Goal: Information Seeking & Learning: Learn about a topic

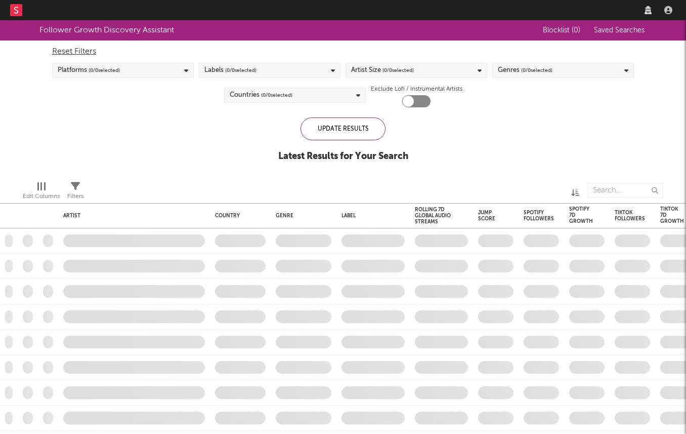
checkbox input "true"
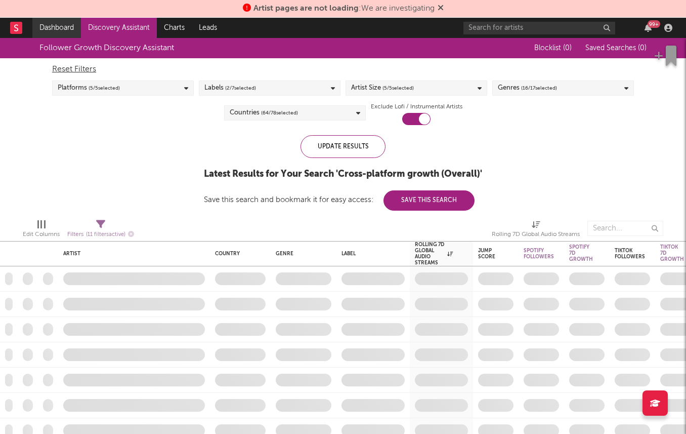
click at [50, 24] on link "Dashboard" at bounding box center [56, 28] width 49 height 20
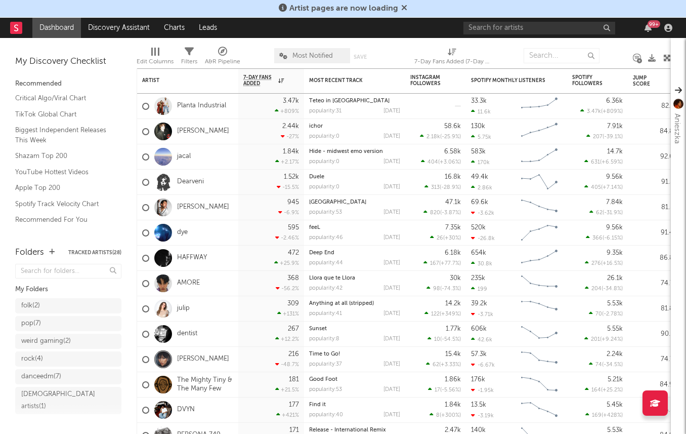
click at [404, 10] on icon at bounding box center [404, 8] width 6 height 8
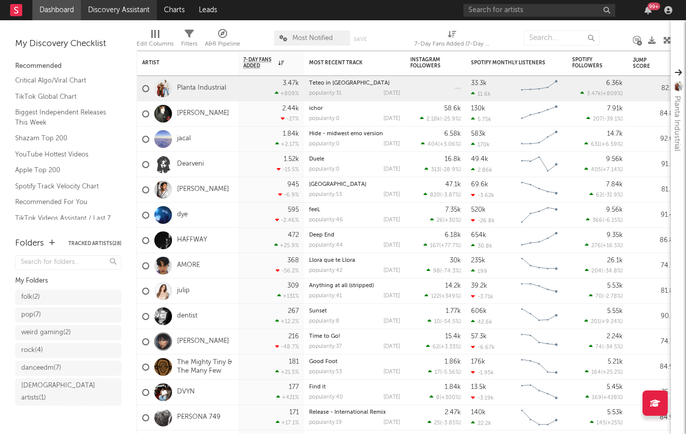
click at [123, 12] on link "Discovery Assistant" at bounding box center [119, 10] width 76 height 20
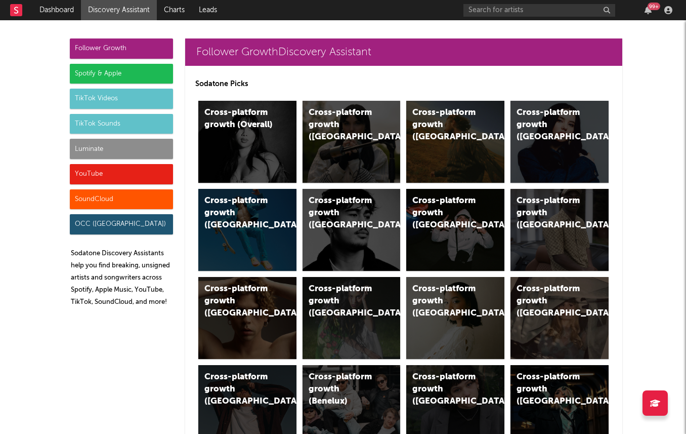
click at [101, 50] on div "Follower Growth" at bounding box center [121, 48] width 103 height 20
click at [251, 141] on div "Cross-platform growth (Overall)" at bounding box center [247, 142] width 98 height 82
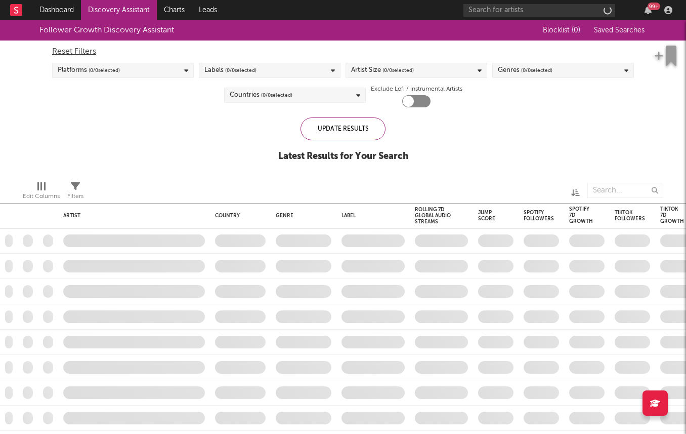
checkbox input "true"
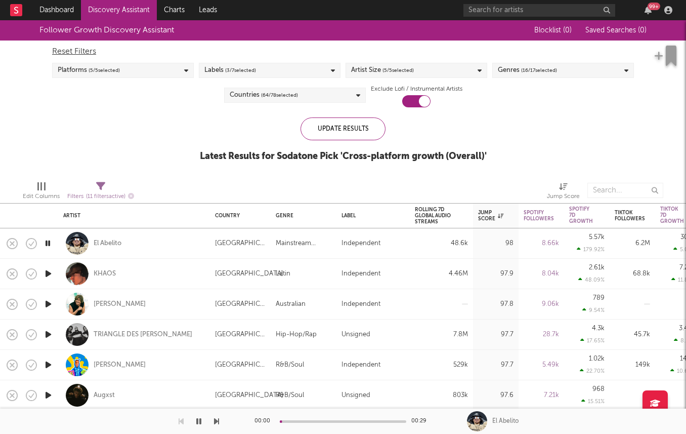
click at [483, 125] on div "Update Results Latest Results for Sodatone Pick ' Cross-platform growth (Overal…" at bounding box center [343, 144] width 287 height 55
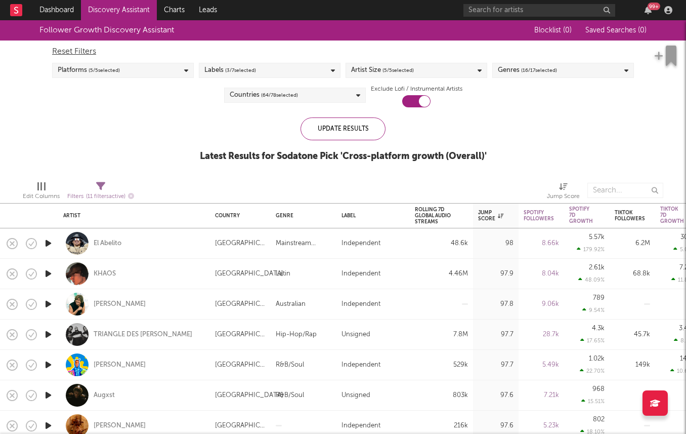
click at [120, 76] on div "Platforms ( 5 / 5 selected)" at bounding box center [123, 70] width 142 height 15
drag, startPoint x: 218, startPoint y: 47, endPoint x: 212, endPoint y: 69, distance: 22.6
click at [218, 48] on div "Reset Filters" at bounding box center [343, 52] width 582 height 12
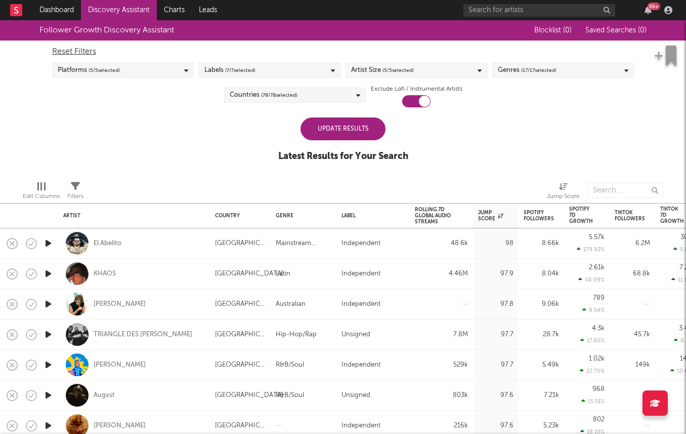
click at [212, 69] on div "Labels ( 7 / 7 selected)" at bounding box center [229, 70] width 51 height 12
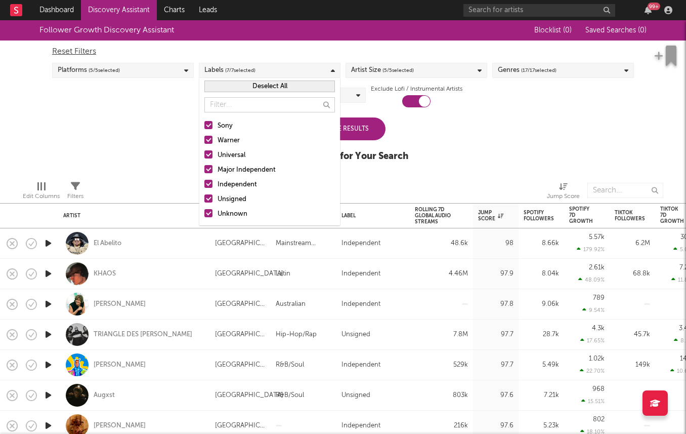
click at [215, 82] on button "Deselect All" at bounding box center [269, 86] width 131 height 12
click at [215, 82] on button "Select All" at bounding box center [269, 86] width 131 height 12
click at [215, 82] on button "Deselect All" at bounding box center [269, 86] width 131 height 12
click at [206, 194] on div at bounding box center [208, 198] width 8 height 8
click at [204, 194] on input "Unsigned" at bounding box center [204, 199] width 0 height 12
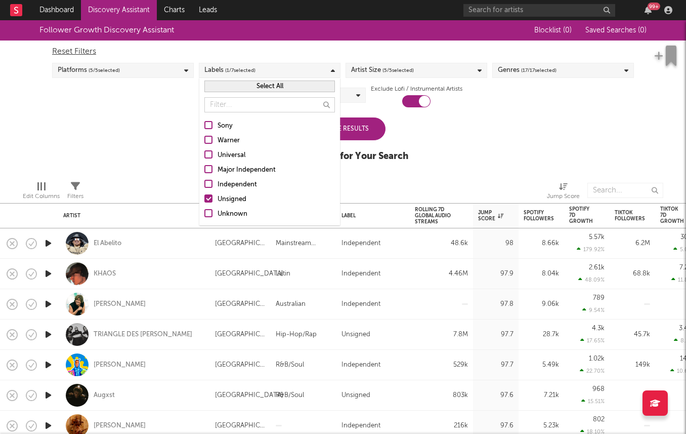
click at [207, 207] on div "Sony Warner Universal Major Independent Independent Unsigned Unknown" at bounding box center [269, 170] width 141 height 110
click at [207, 214] on div at bounding box center [208, 213] width 8 height 8
click at [204, 214] on input "Unknown" at bounding box center [204, 214] width 0 height 12
click at [155, 164] on div "Follower Growth Discovery Assistant Blocklist ( 0 ) Saved Searches ( 0 ) Reset …" at bounding box center [343, 96] width 686 height 152
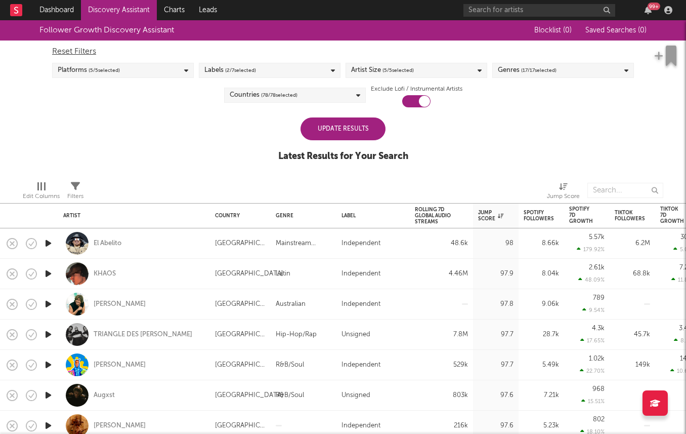
click at [323, 119] on div "Update Results" at bounding box center [343, 128] width 85 height 23
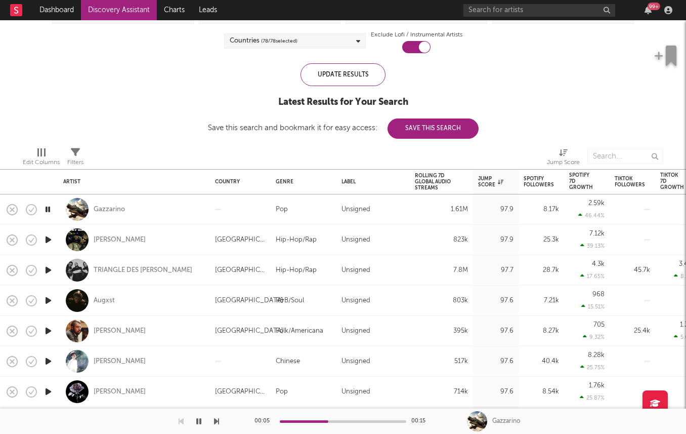
click at [47, 298] on icon "button" at bounding box center [48, 300] width 11 height 13
click at [47, 364] on icon "button" at bounding box center [48, 361] width 11 height 13
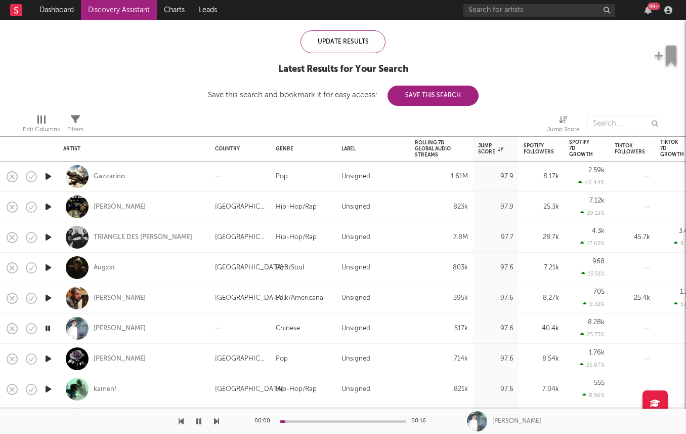
click at [45, 356] on icon "button" at bounding box center [48, 358] width 11 height 13
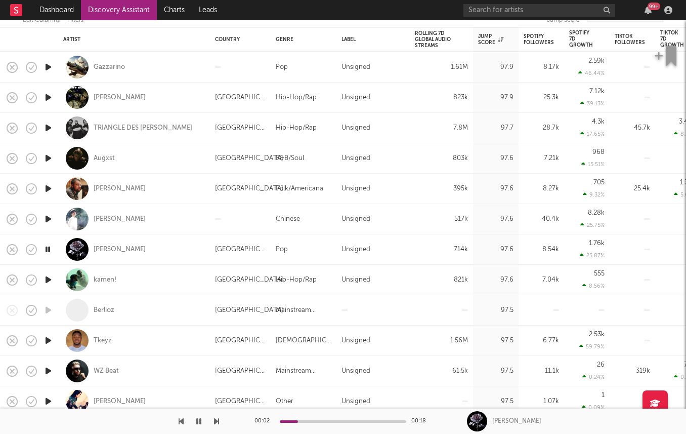
click at [46, 279] on icon "button" at bounding box center [48, 279] width 11 height 13
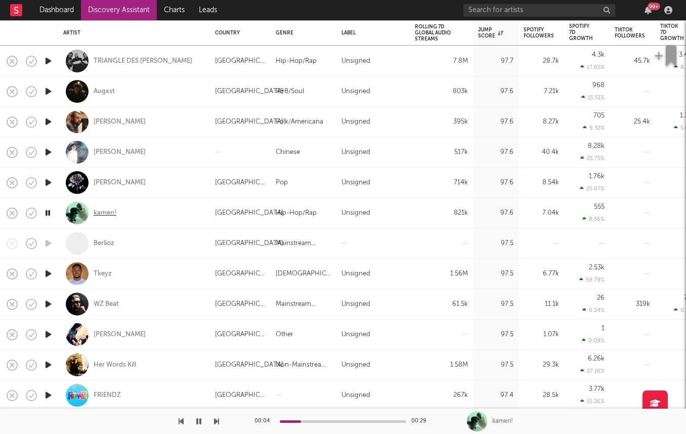
click at [105, 213] on div "kamen!" at bounding box center [105, 212] width 23 height 9
click at [50, 242] on icon "button" at bounding box center [48, 243] width 11 height 13
click at [49, 336] on icon "button" at bounding box center [48, 334] width 11 height 13
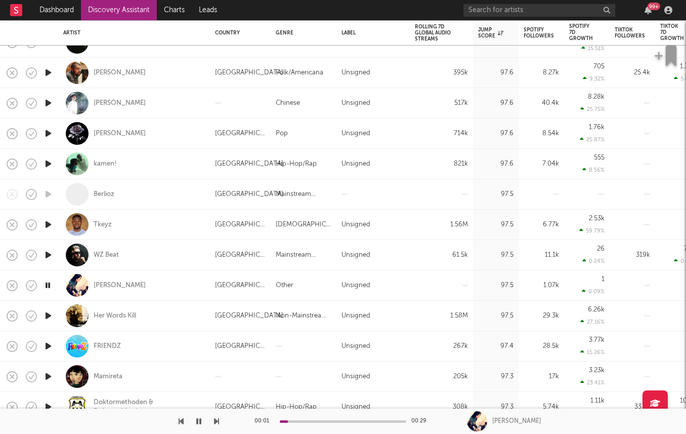
click at [45, 313] on icon "button" at bounding box center [48, 315] width 11 height 13
click at [126, 315] on div "Her Words Kill" at bounding box center [115, 315] width 43 height 9
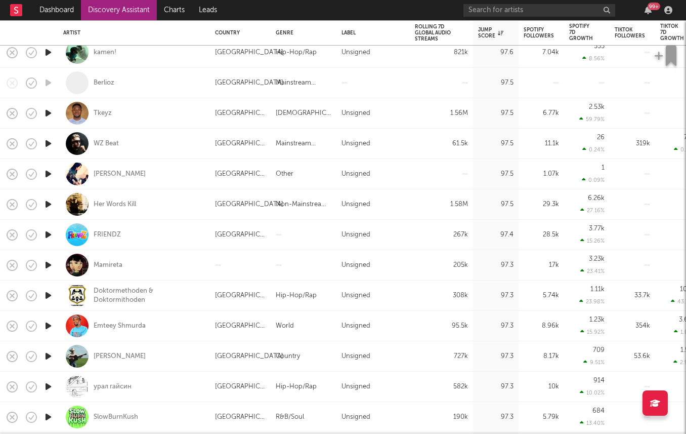
click at [109, 227] on div "FRIENDZ" at bounding box center [134, 235] width 142 height 30
select select "1w"
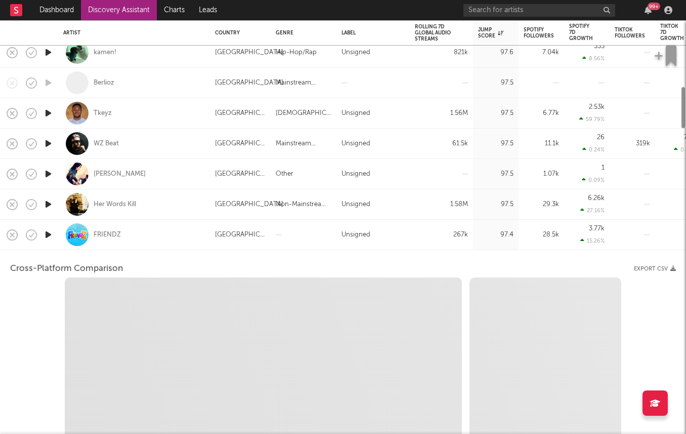
select select "1w"
click at [123, 237] on div "FRIENDZ" at bounding box center [134, 235] width 142 height 30
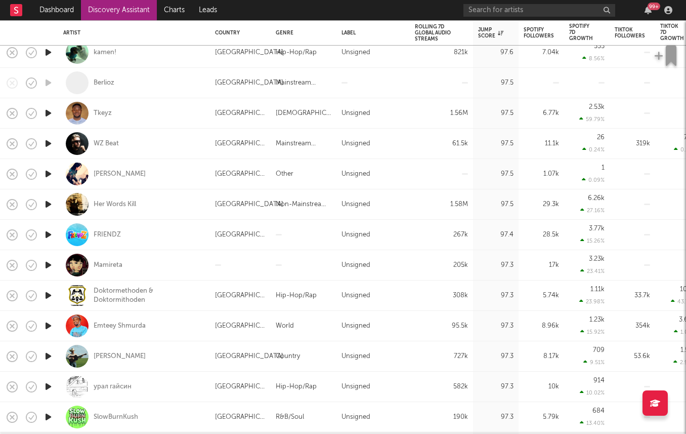
click at [50, 293] on icon "button" at bounding box center [48, 295] width 11 height 13
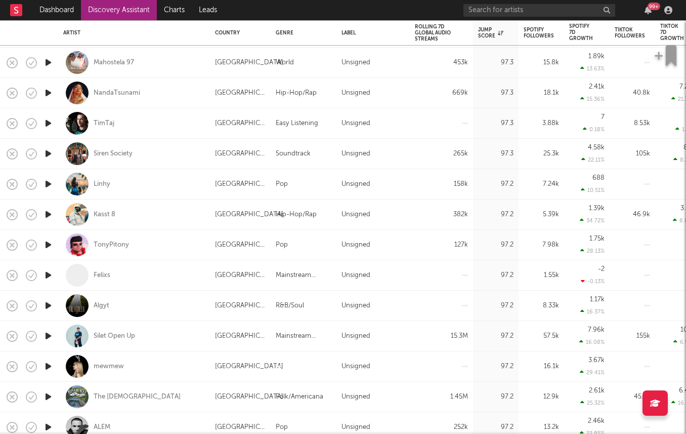
click at [47, 245] on icon "button" at bounding box center [48, 244] width 11 height 13
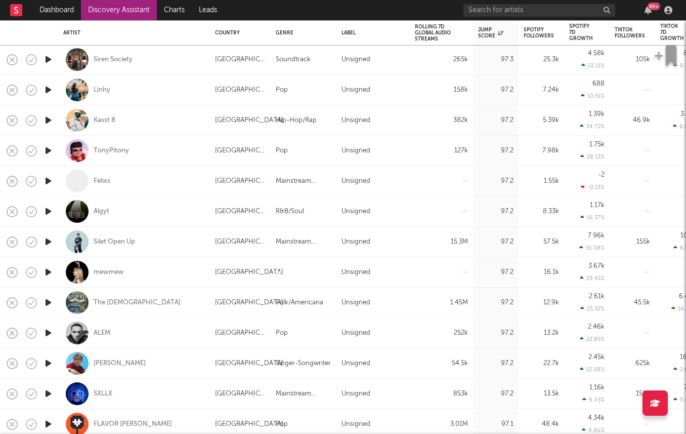
click at [53, 267] on icon "button" at bounding box center [48, 272] width 11 height 13
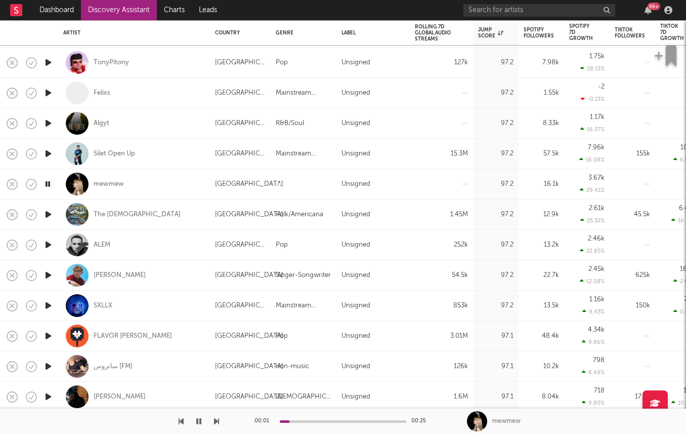
click at [48, 247] on icon "button" at bounding box center [48, 244] width 11 height 13
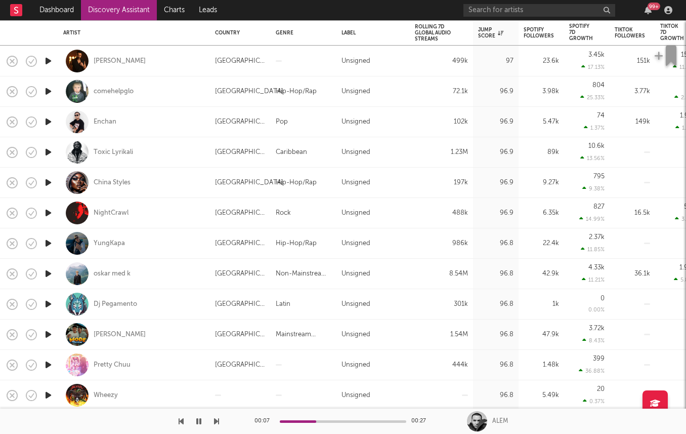
click at [49, 214] on icon "button" at bounding box center [48, 212] width 11 height 13
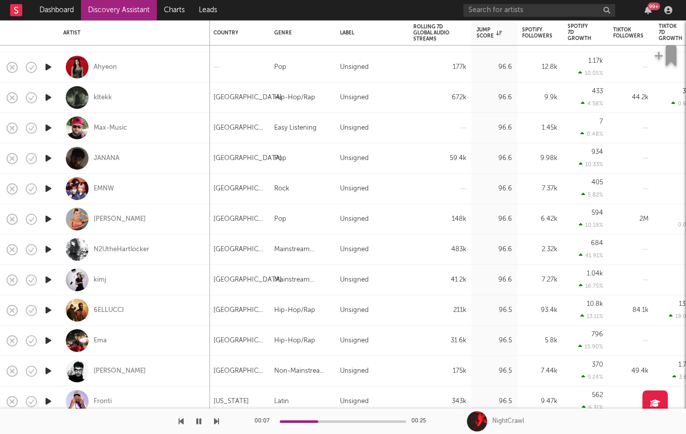
click at [45, 301] on div at bounding box center [48, 310] width 20 height 30
select select "1w"
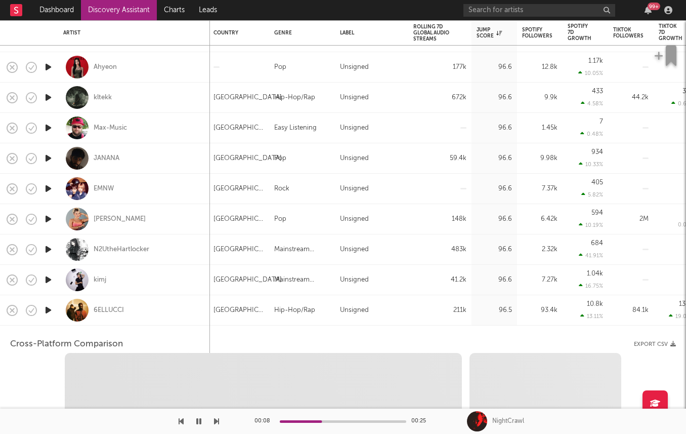
click at [46, 313] on icon "button" at bounding box center [48, 310] width 11 height 13
select select "6m"
click at [50, 322] on div at bounding box center [48, 310] width 20 height 30
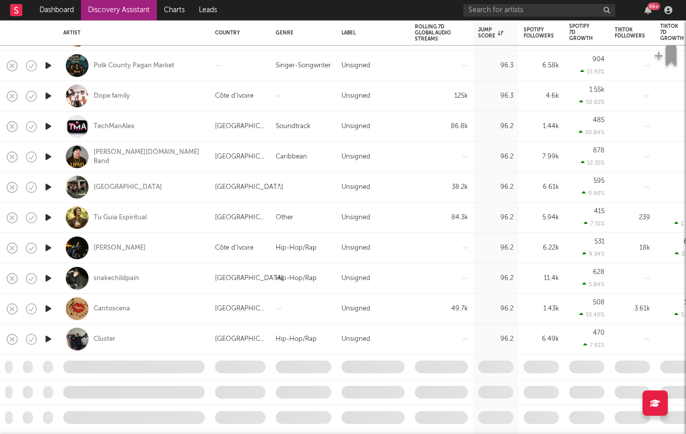
click at [49, 309] on icon "button" at bounding box center [48, 308] width 11 height 13
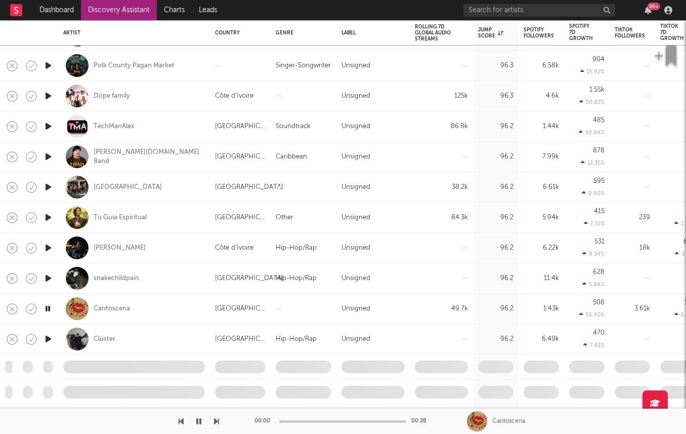
click at [48, 339] on icon "button" at bounding box center [48, 338] width 11 height 13
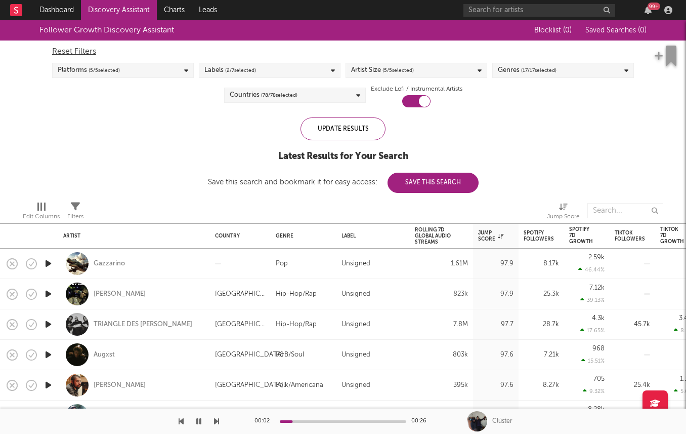
click at [306, 96] on div "Countries ( 78 / 78 selected)" at bounding box center [295, 95] width 142 height 15
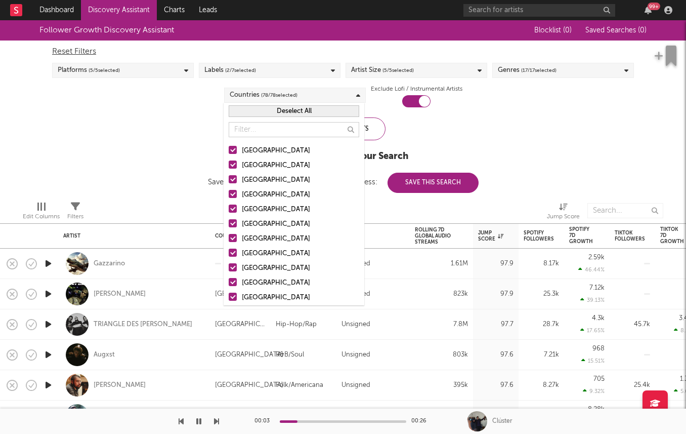
click at [275, 107] on button "Deselect All" at bounding box center [294, 111] width 131 height 12
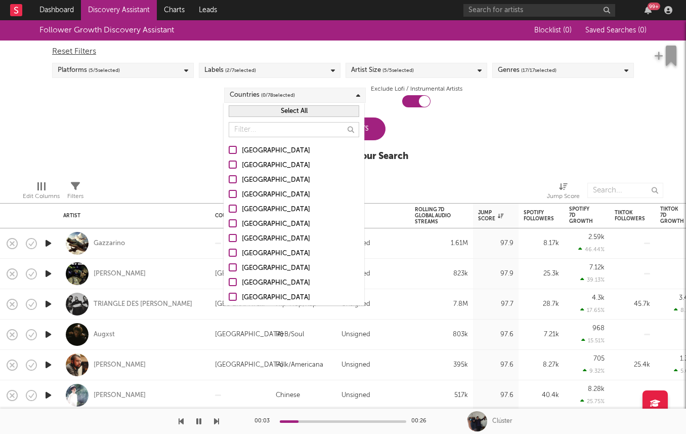
click at [275, 107] on button "Select All" at bounding box center [294, 111] width 131 height 12
click at [266, 119] on div at bounding box center [294, 129] width 141 height 20
click at [266, 115] on button "Deselect All" at bounding box center [294, 111] width 131 height 12
click at [254, 148] on div "[GEOGRAPHIC_DATA]" at bounding box center [300, 151] width 117 height 12
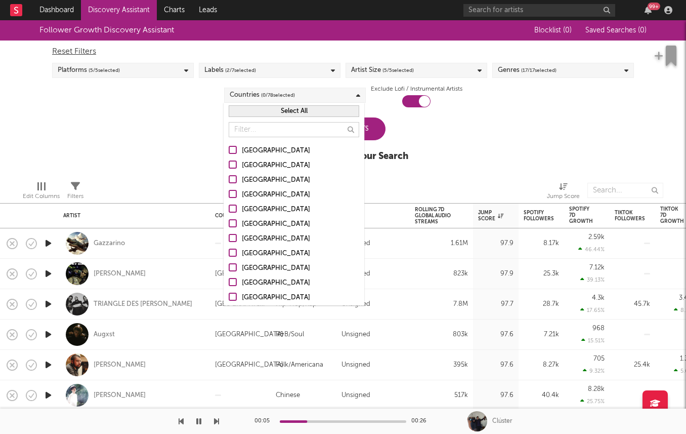
click at [229, 148] on input "[GEOGRAPHIC_DATA]" at bounding box center [229, 151] width 0 height 12
click at [245, 170] on div "Australia" at bounding box center [300, 165] width 117 height 12
click at [229, 170] on input "Australia" at bounding box center [229, 165] width 0 height 12
click at [243, 183] on div "Canada" at bounding box center [300, 180] width 117 height 12
click at [229, 183] on input "Canada" at bounding box center [229, 180] width 0 height 12
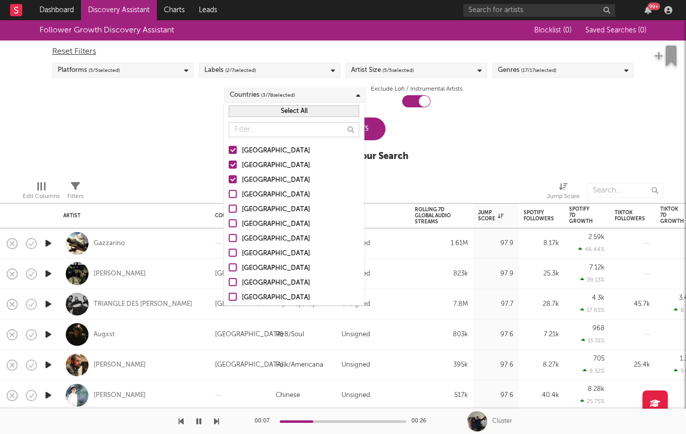
click at [243, 196] on div "United Kingdom" at bounding box center [300, 195] width 117 height 12
click at [229, 196] on input "United Kingdom" at bounding box center [229, 195] width 0 height 12
click at [229, 189] on input "United Kingdom" at bounding box center [229, 195] width 0 height 12
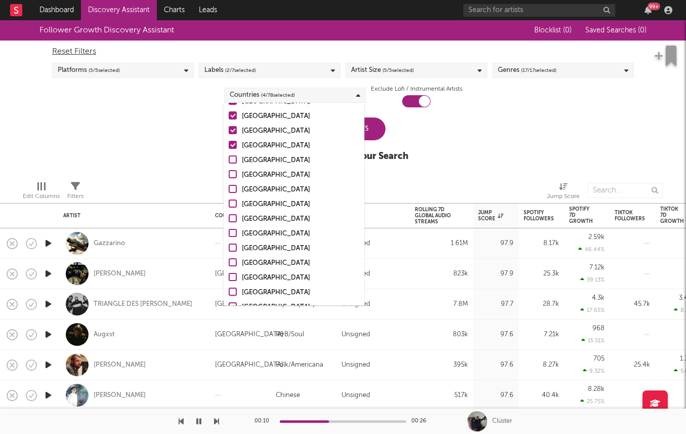
scroll to position [52, 0]
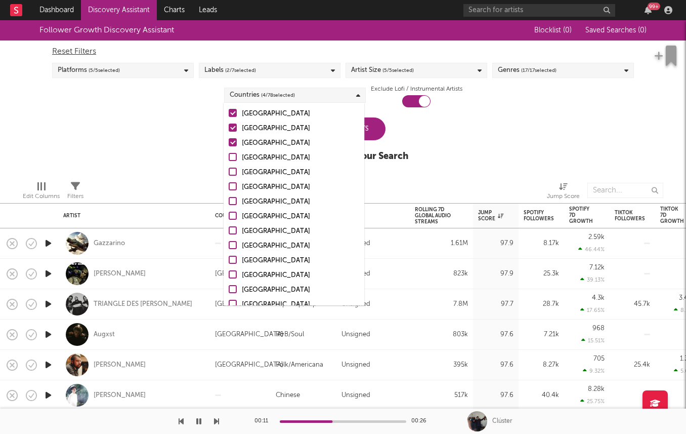
click at [239, 187] on label "France" at bounding box center [294, 187] width 131 height 12
click at [229, 187] on input "France" at bounding box center [229, 187] width 0 height 12
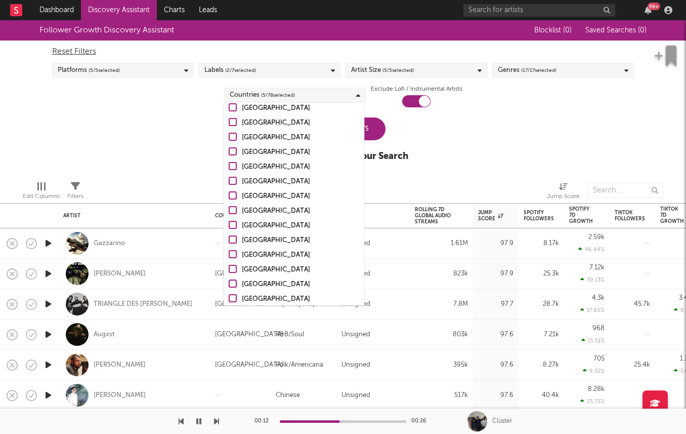
scroll to position [178, 0]
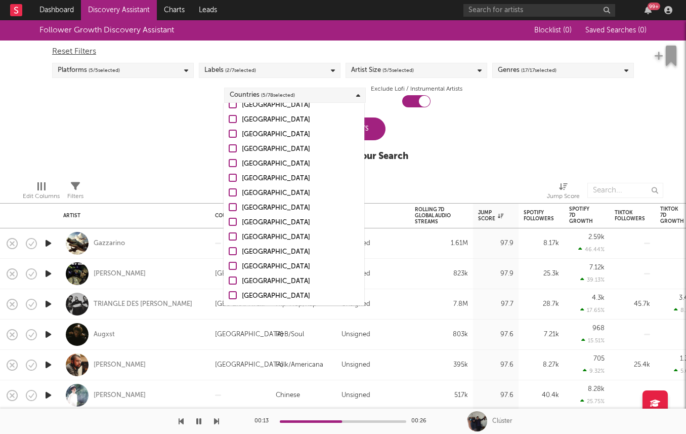
click at [231, 194] on div at bounding box center [233, 192] width 8 height 8
click at [229, 194] on input "Spain" at bounding box center [229, 193] width 0 height 12
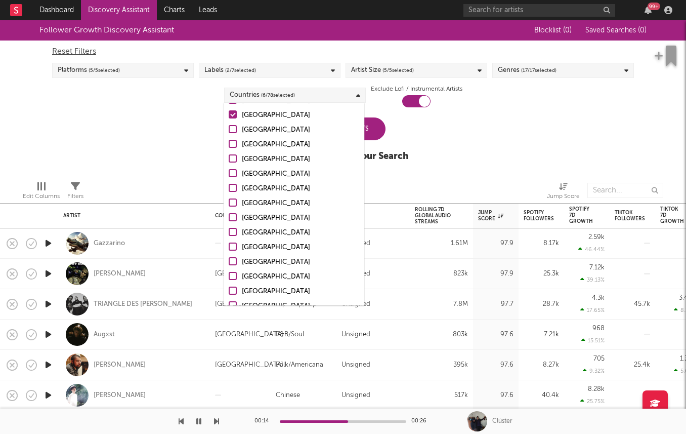
scroll to position [265, 0]
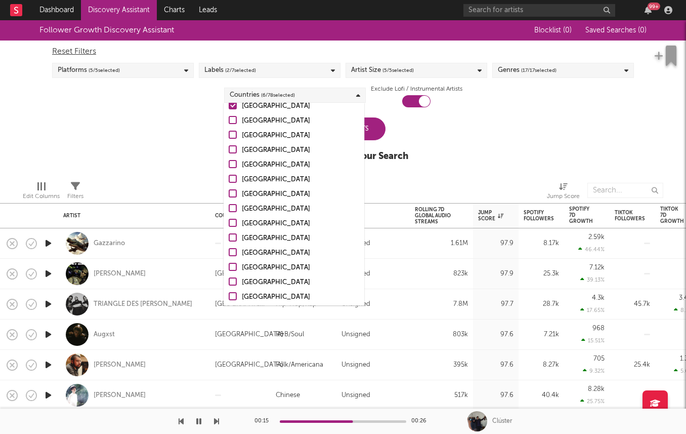
click at [233, 215] on label "Ireland" at bounding box center [294, 209] width 131 height 12
click at [229, 215] on input "Ireland" at bounding box center [229, 209] width 0 height 12
click at [233, 207] on div at bounding box center [233, 208] width 8 height 8
click at [229, 207] on input "Ireland" at bounding box center [229, 209] width 0 height 12
click at [233, 207] on div at bounding box center [233, 208] width 8 height 8
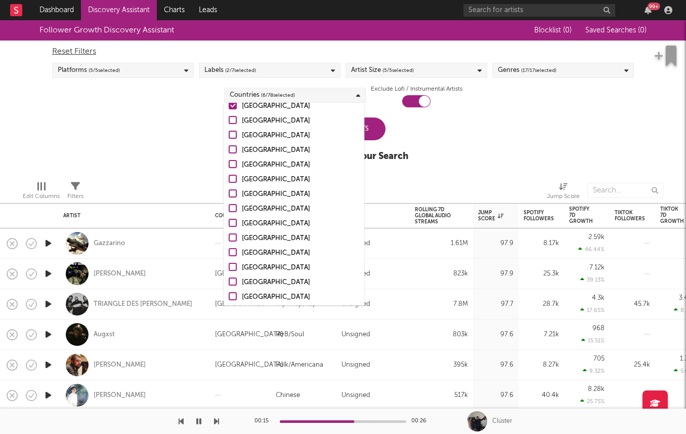
click at [229, 207] on input "Ireland" at bounding box center [229, 209] width 0 height 12
click at [233, 218] on label "Norway" at bounding box center [294, 224] width 131 height 12
click at [229, 218] on input "Norway" at bounding box center [229, 224] width 0 height 12
click at [232, 236] on div at bounding box center [233, 237] width 8 height 8
click at [229, 236] on input "Denmark" at bounding box center [229, 238] width 0 height 12
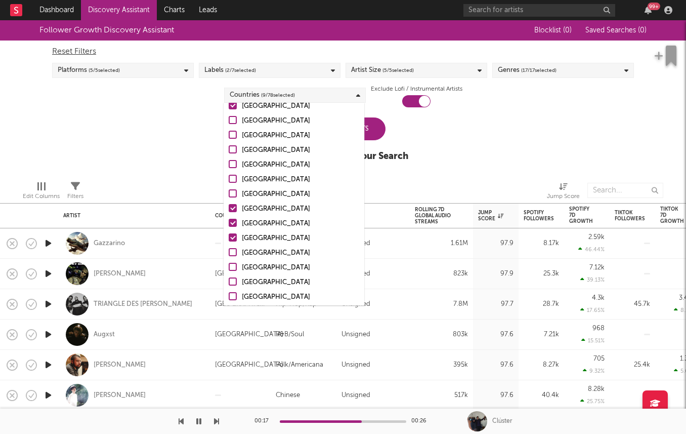
click at [230, 256] on div at bounding box center [233, 252] width 8 height 8
click at [229, 256] on input "Japan" at bounding box center [229, 253] width 0 height 12
click at [235, 248] on div at bounding box center [233, 252] width 8 height 8
click at [229, 248] on input "Japan" at bounding box center [229, 253] width 0 height 12
click at [232, 297] on div at bounding box center [233, 296] width 8 height 8
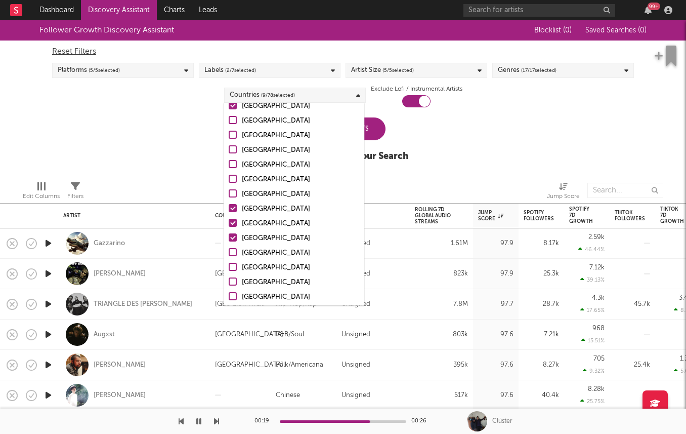
click at [229, 297] on input "Finland" at bounding box center [229, 297] width 0 height 12
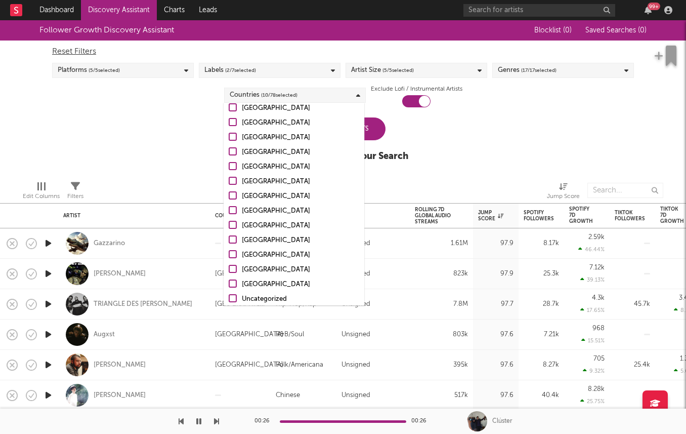
scroll to position [987, 0]
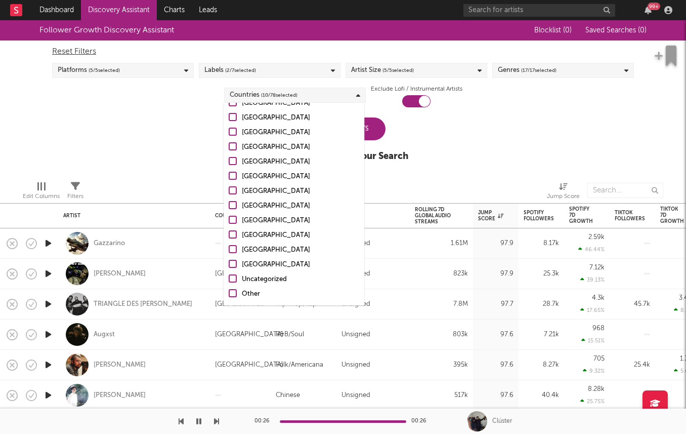
click at [175, 126] on div "Follower Growth Discovery Assistant Blocklist ( 0 ) Saved Searches ( 0 ) Reset …" at bounding box center [343, 96] width 686 height 152
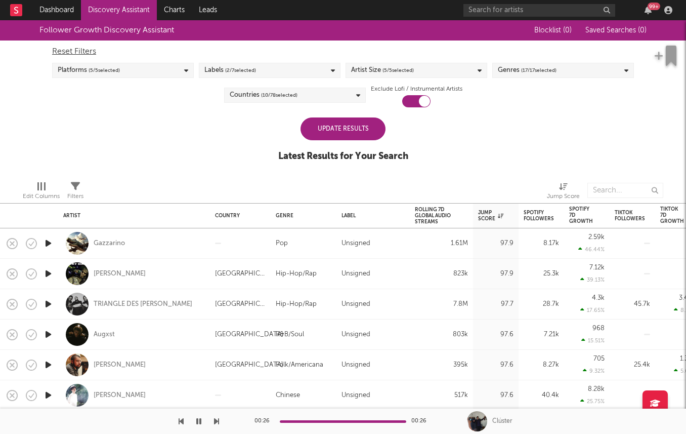
click at [342, 131] on div "Update Results" at bounding box center [343, 128] width 85 height 23
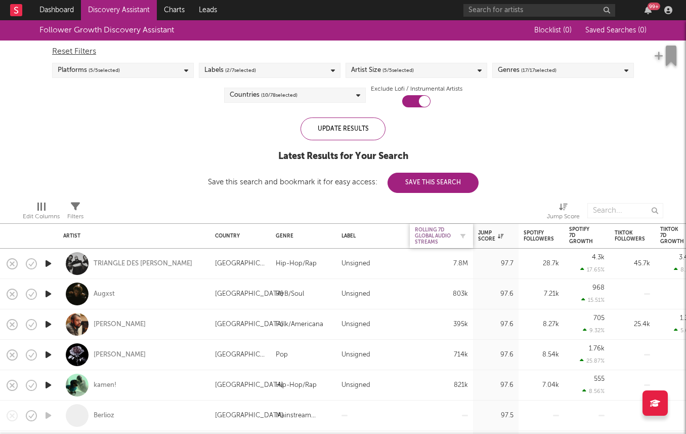
click at [431, 230] on div "Rolling 7D Global Audio Streams" at bounding box center [434, 236] width 38 height 18
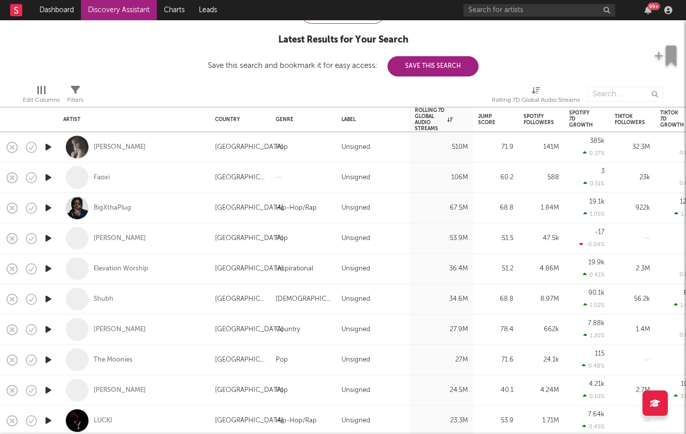
click at [48, 267] on icon "button" at bounding box center [48, 268] width 11 height 13
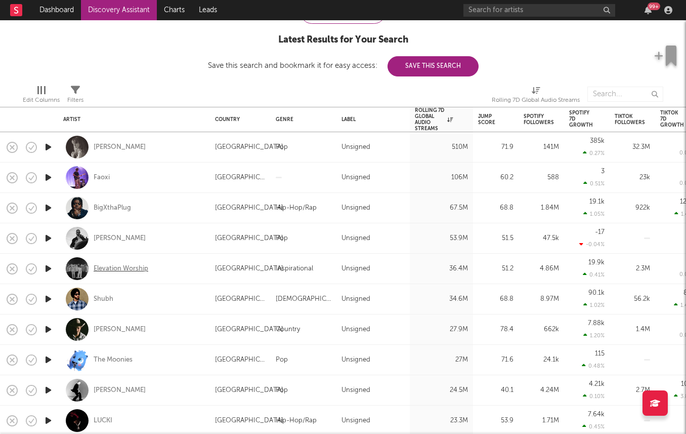
click at [108, 270] on div "Elevation Worship" at bounding box center [121, 268] width 55 height 9
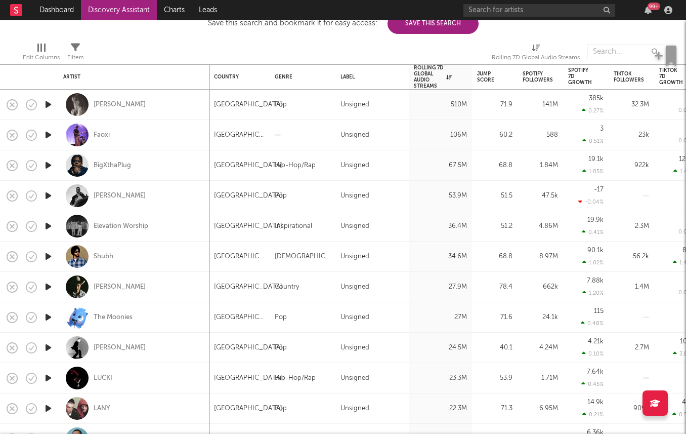
click at [47, 202] on div at bounding box center [48, 196] width 20 height 30
select select "1w"
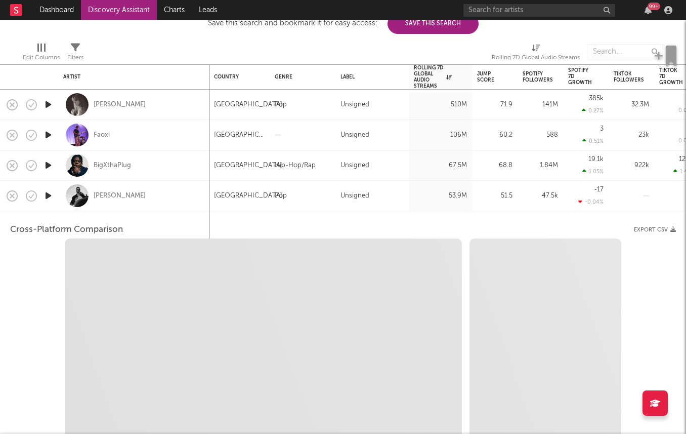
click at [47, 203] on div at bounding box center [48, 196] width 20 height 30
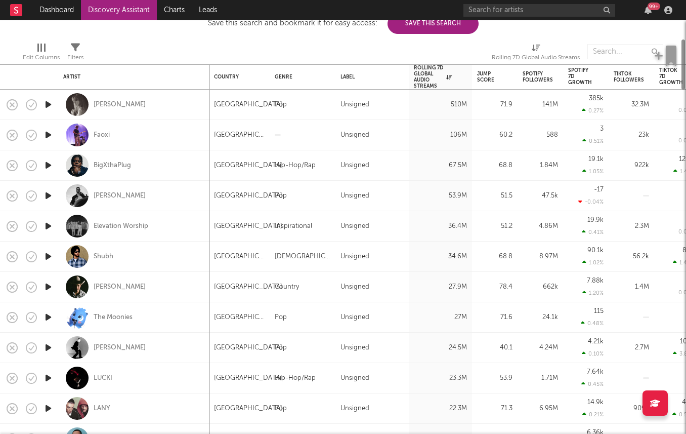
click at [47, 194] on icon "button" at bounding box center [48, 195] width 11 height 13
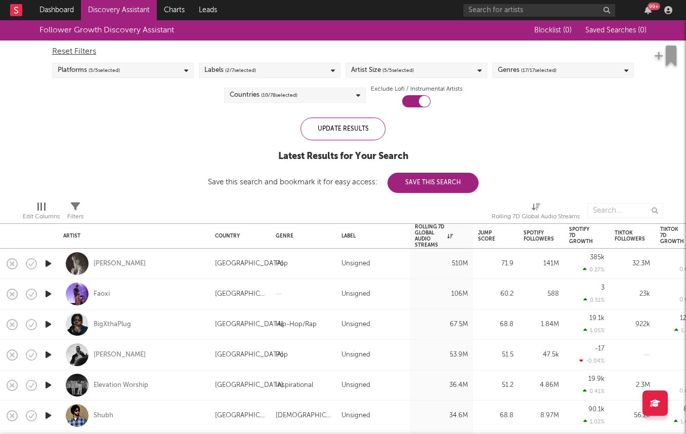
click at [420, 74] on div "Artist Size ( 5 / 5 selected)" at bounding box center [417, 70] width 142 height 15
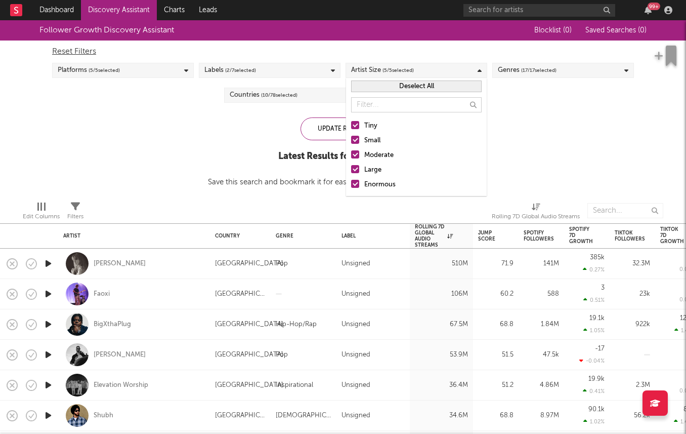
click at [356, 173] on div at bounding box center [355, 169] width 8 height 8
click at [351, 173] on input "Large" at bounding box center [351, 170] width 0 height 12
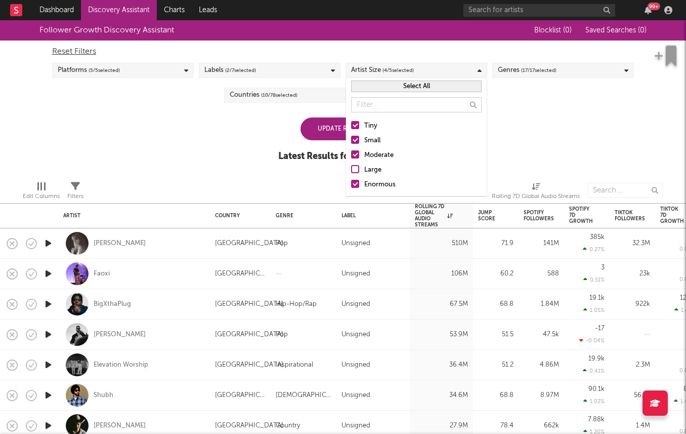
click at [356, 183] on div at bounding box center [355, 184] width 8 height 8
click at [351, 183] on input "Enormous" at bounding box center [351, 185] width 0 height 12
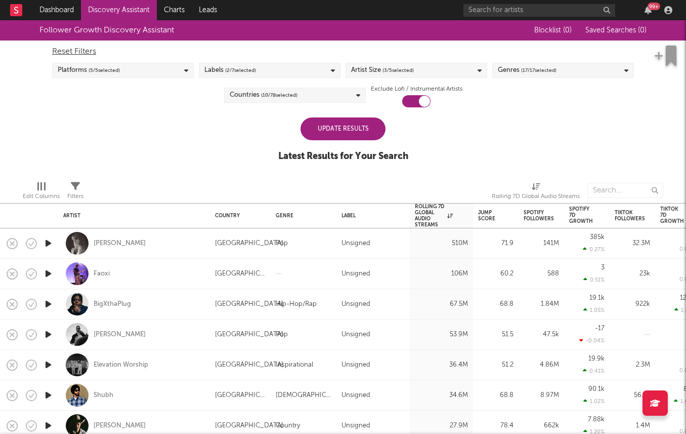
click at [308, 136] on div "Update Results" at bounding box center [343, 128] width 85 height 23
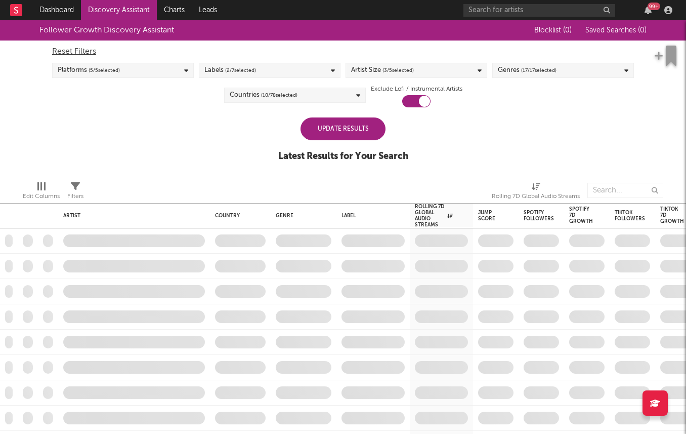
click at [328, 134] on div "Update Results" at bounding box center [343, 128] width 85 height 23
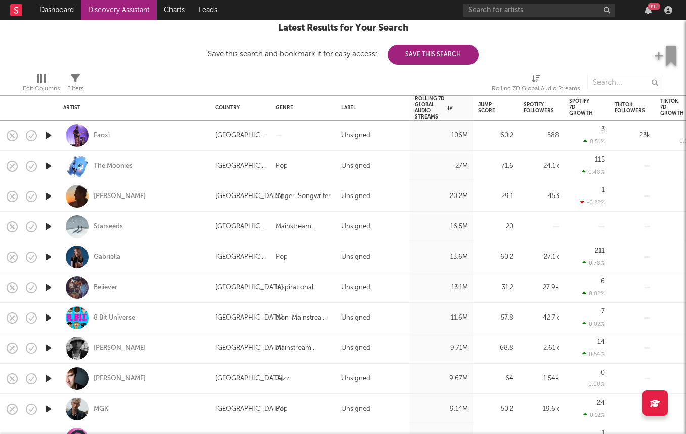
click at [47, 348] on icon "button" at bounding box center [48, 348] width 11 height 13
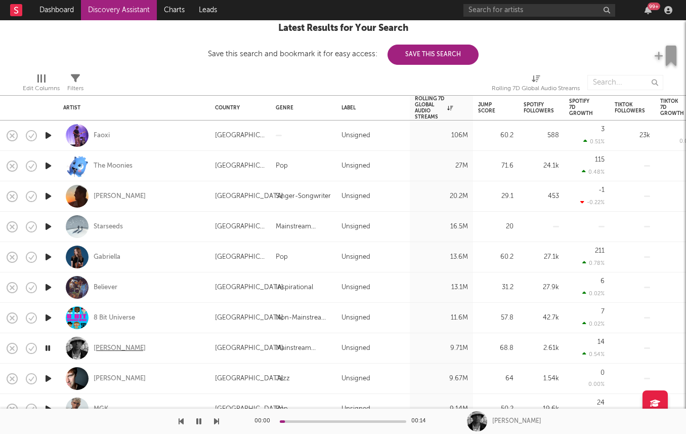
click at [109, 346] on div "Pete Lazonby" at bounding box center [120, 348] width 52 height 9
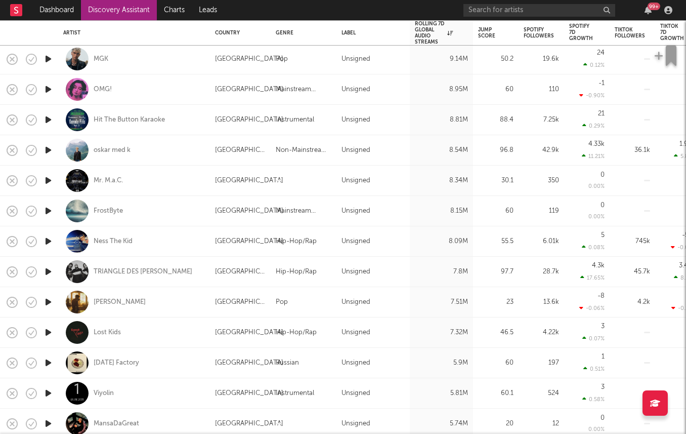
click at [52, 212] on icon "button" at bounding box center [48, 210] width 11 height 13
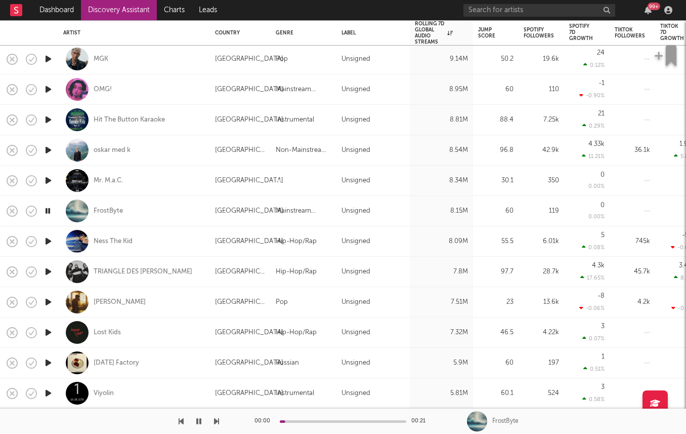
click at [41, 241] on div at bounding box center [48, 241] width 20 height 30
select select "1w"
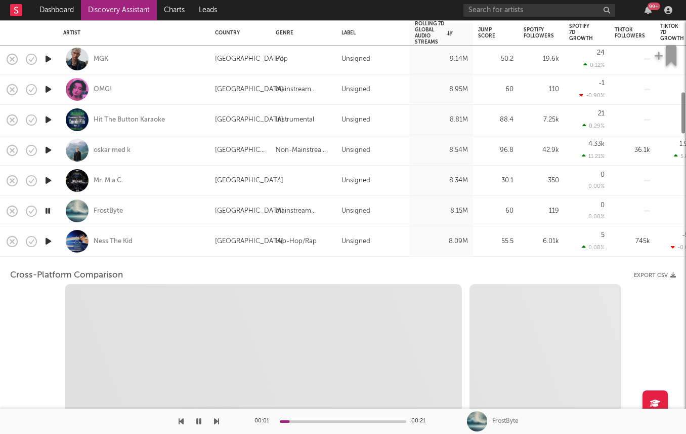
click at [46, 253] on div at bounding box center [48, 241] width 20 height 30
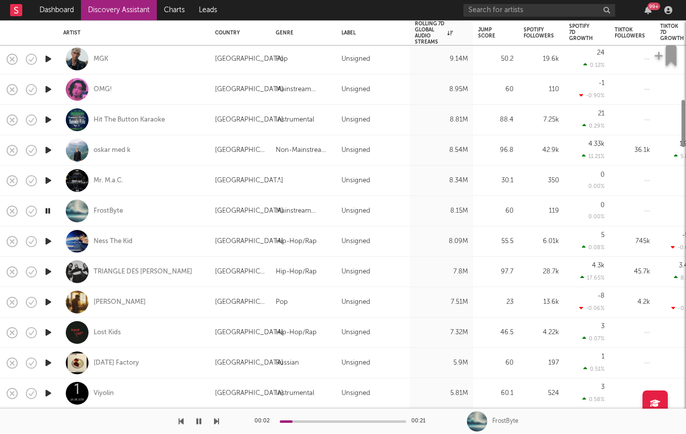
click at [46, 245] on icon "button" at bounding box center [48, 241] width 11 height 13
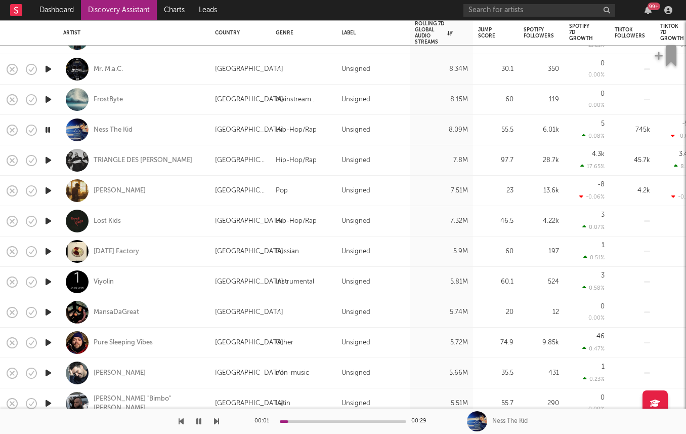
click at [49, 189] on icon "button" at bounding box center [48, 190] width 11 height 13
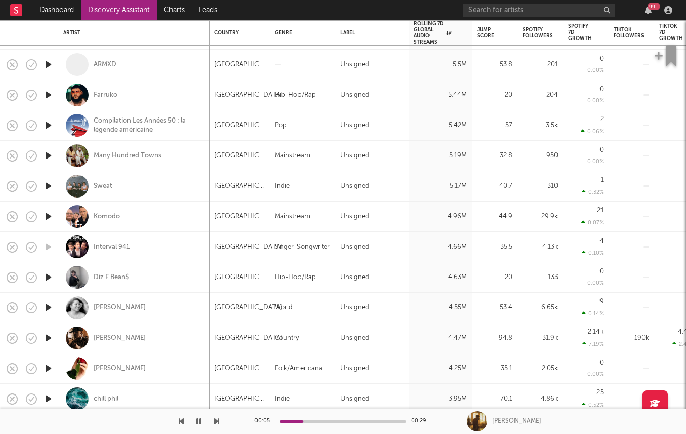
click at [49, 189] on icon "button" at bounding box center [48, 186] width 11 height 13
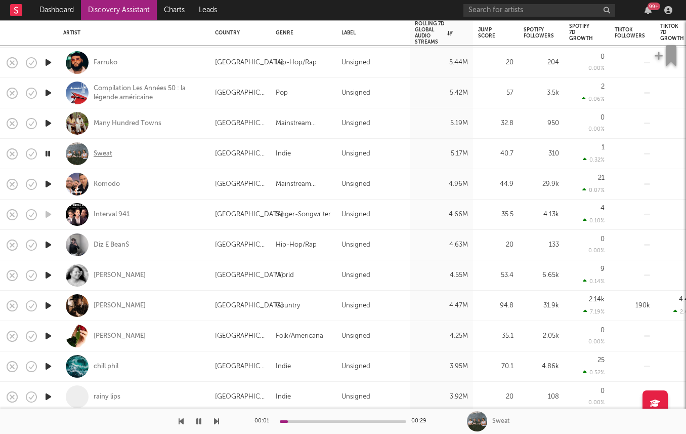
click at [102, 154] on div "Sweat" at bounding box center [103, 153] width 19 height 9
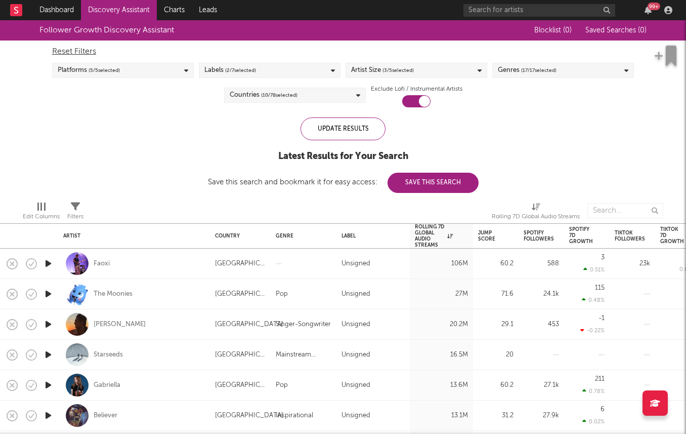
click at [408, 67] on span "( 3 / 5 selected)" at bounding box center [398, 70] width 31 height 12
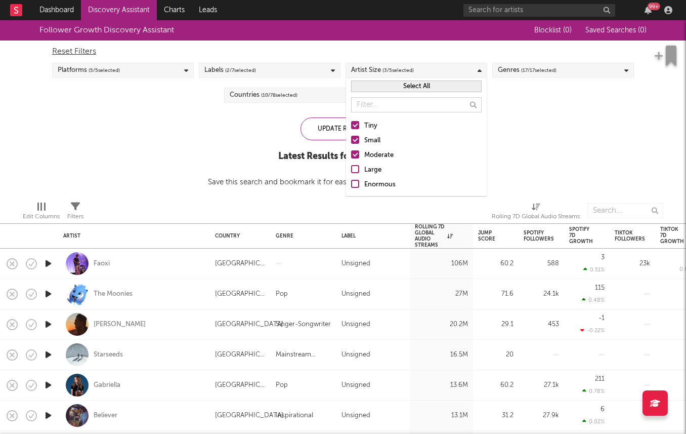
click at [353, 151] on div at bounding box center [355, 154] width 8 height 8
click at [351, 151] on input "Moderate" at bounding box center [351, 155] width 0 height 12
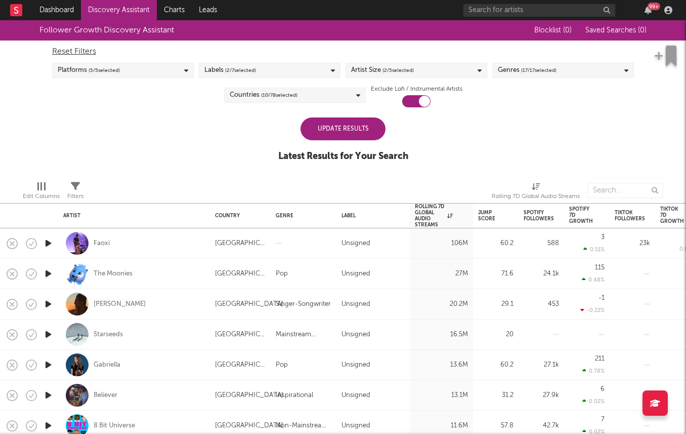
click at [325, 134] on div "Update Results" at bounding box center [343, 128] width 85 height 23
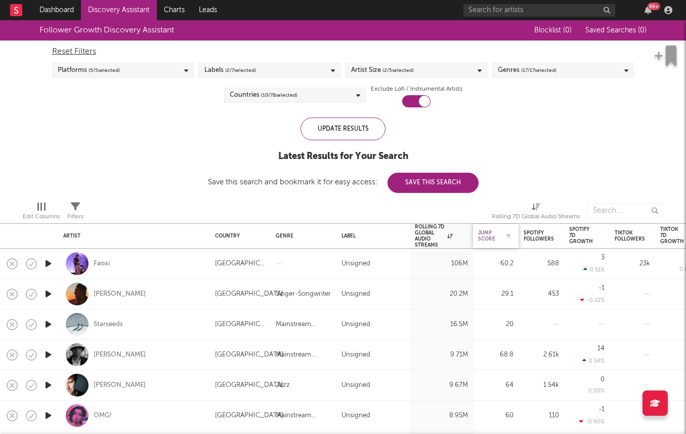
click at [482, 234] on div "Jump Score" at bounding box center [488, 236] width 20 height 12
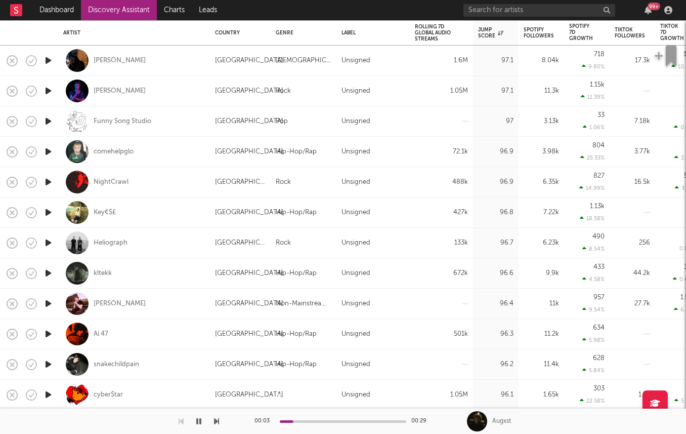
click at [51, 244] on icon "button" at bounding box center [48, 242] width 11 height 13
click at [106, 245] on div "Heliograph" at bounding box center [111, 242] width 34 height 9
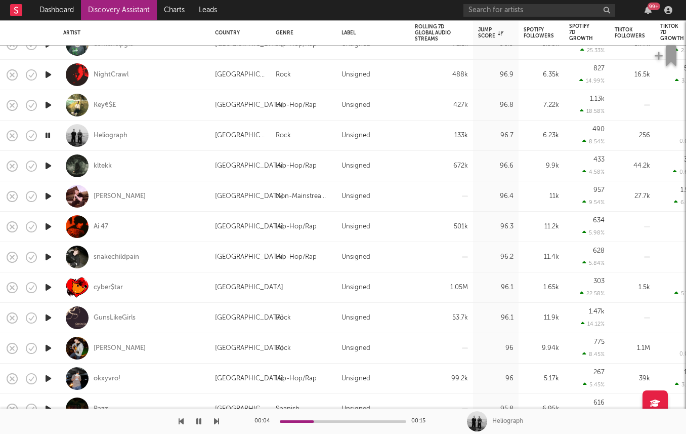
click at [54, 163] on div at bounding box center [48, 166] width 20 height 30
select select "1w"
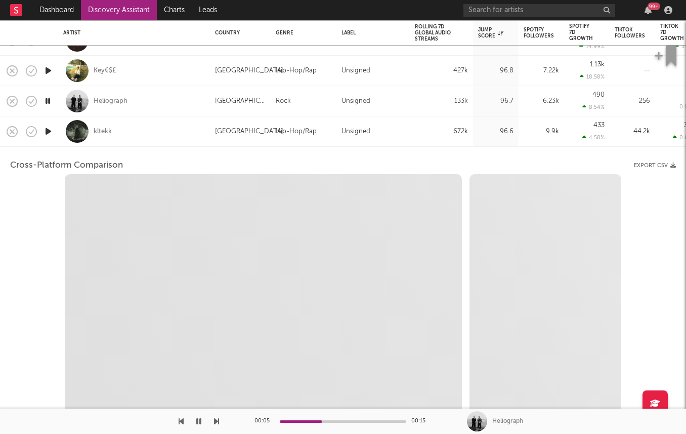
click at [65, 140] on div "kltekk" at bounding box center [134, 131] width 142 height 30
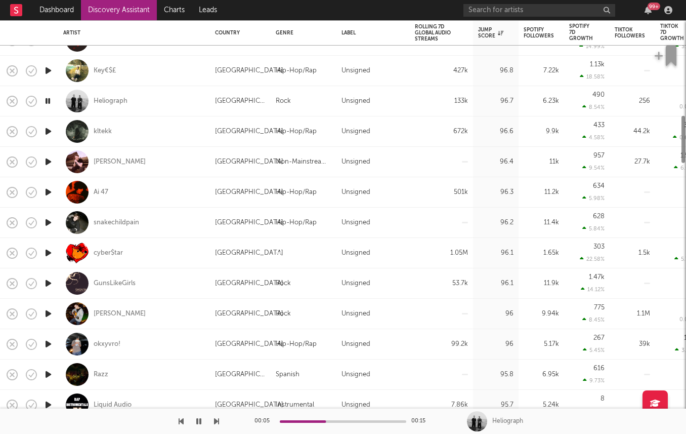
click at [50, 134] on icon "button" at bounding box center [48, 131] width 11 height 13
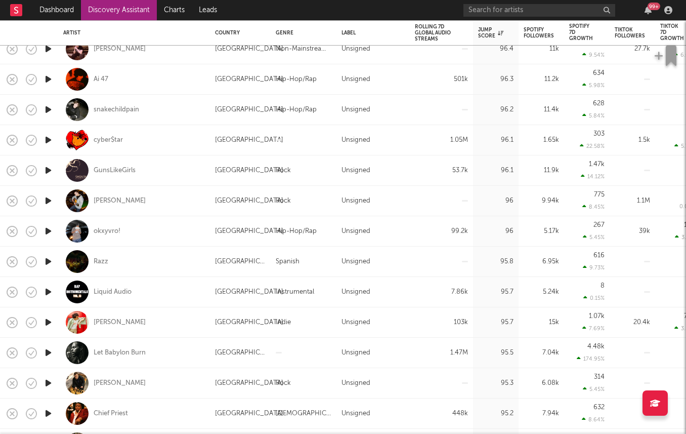
click at [47, 261] on icon "button" at bounding box center [48, 261] width 11 height 13
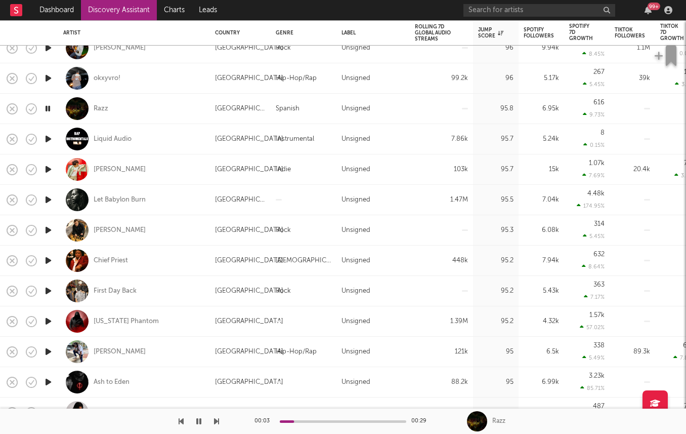
click at [48, 290] on icon "button" at bounding box center [48, 290] width 11 height 13
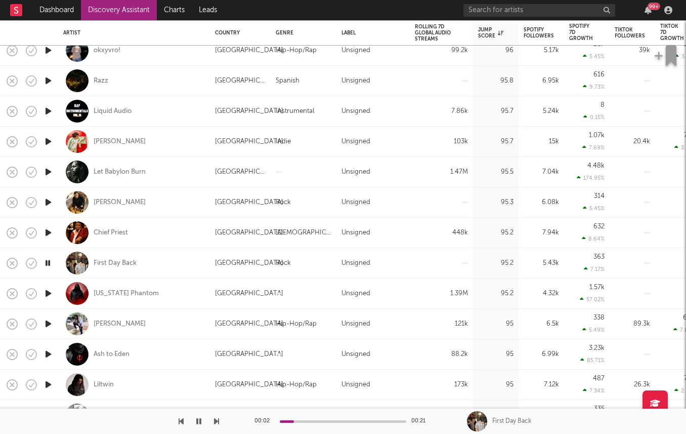
click at [47, 232] on icon "button" at bounding box center [48, 232] width 11 height 13
click at [51, 201] on icon "button" at bounding box center [48, 202] width 11 height 13
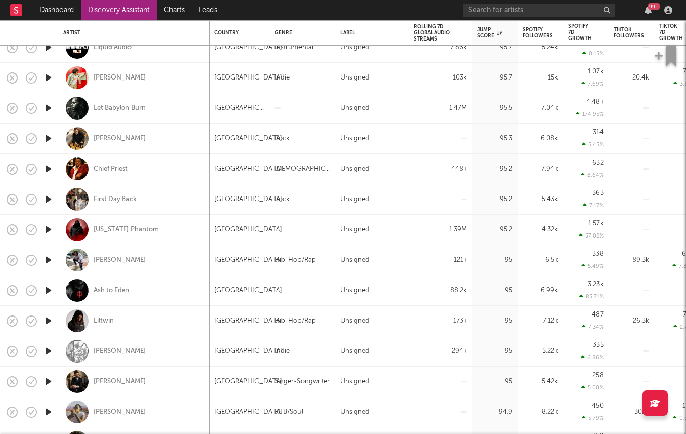
click at [46, 350] on icon "button" at bounding box center [48, 351] width 11 height 13
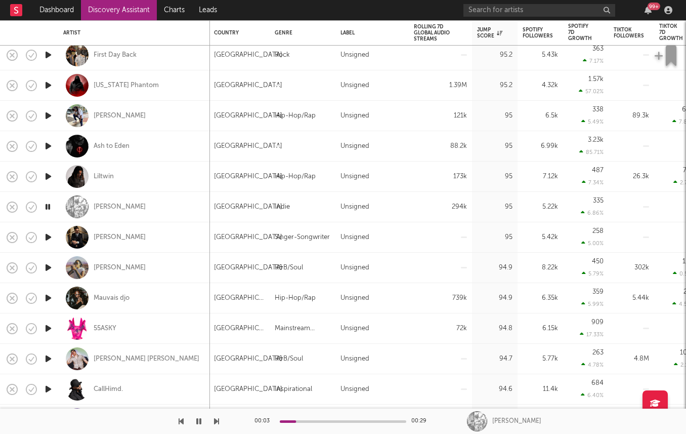
click at [46, 299] on icon "button" at bounding box center [48, 297] width 11 height 13
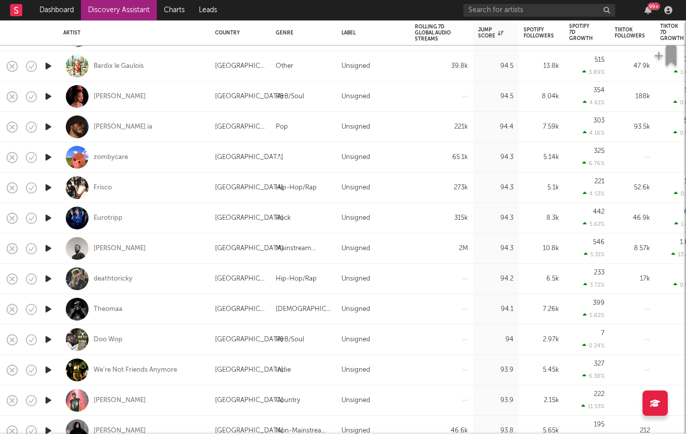
click at [48, 249] on icon "button" at bounding box center [48, 248] width 11 height 13
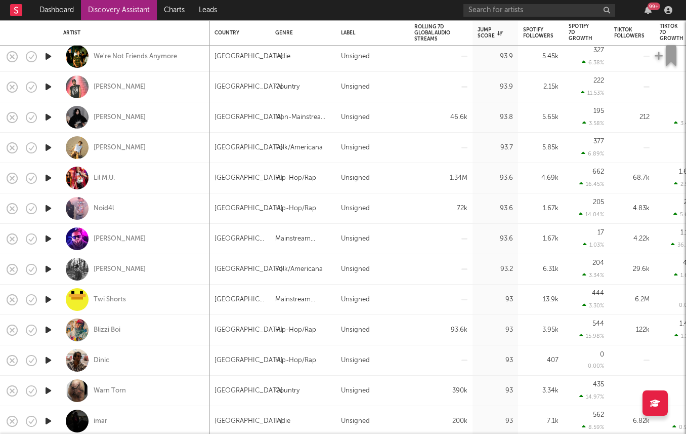
click at [44, 321] on div at bounding box center [48, 330] width 20 height 30
select select "1w"
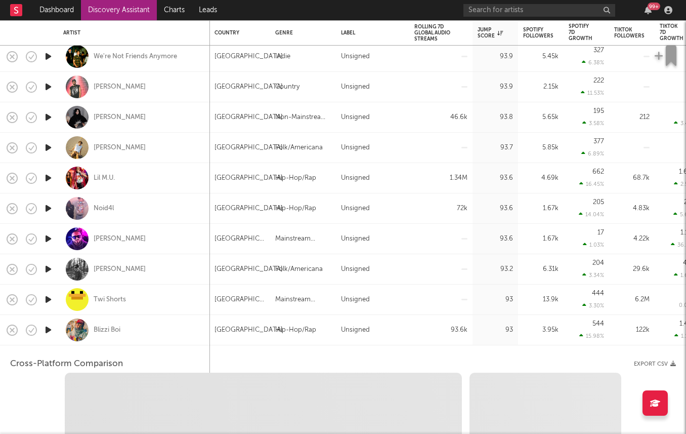
select select "1w"
click at [151, 331] on div "Blizzi Boi" at bounding box center [134, 330] width 142 height 30
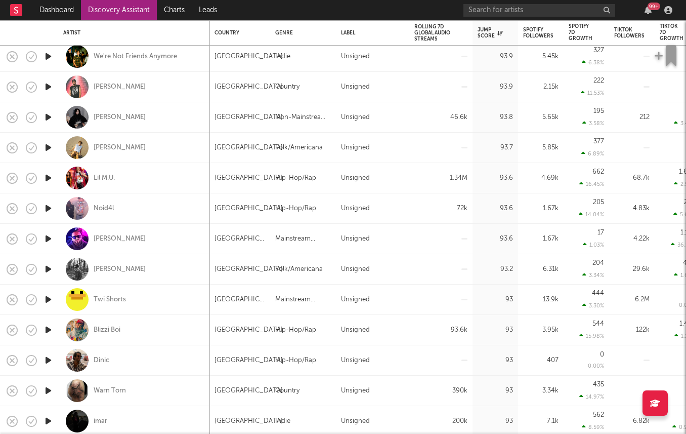
click at [47, 268] on icon "button" at bounding box center [48, 269] width 11 height 13
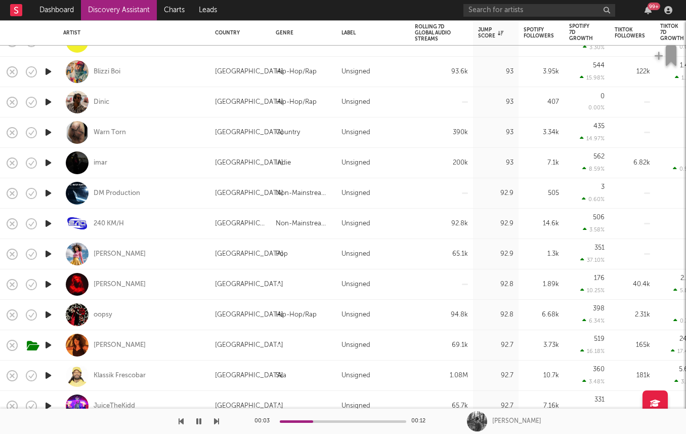
click at [45, 255] on icon "button" at bounding box center [48, 253] width 11 height 13
click at [112, 257] on div "Elliot Rose" at bounding box center [120, 253] width 52 height 9
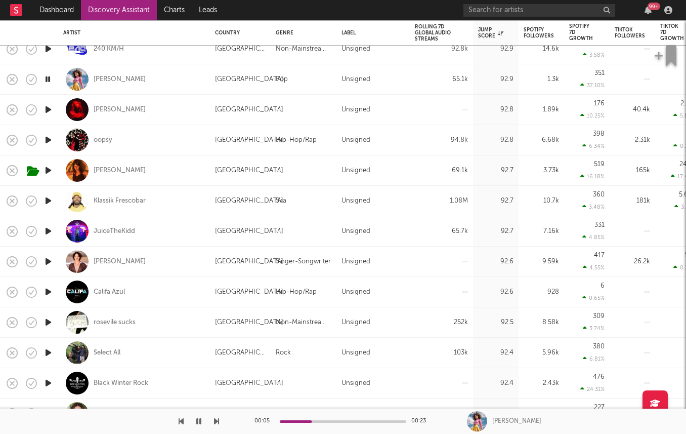
click at [45, 229] on icon "button" at bounding box center [48, 231] width 11 height 13
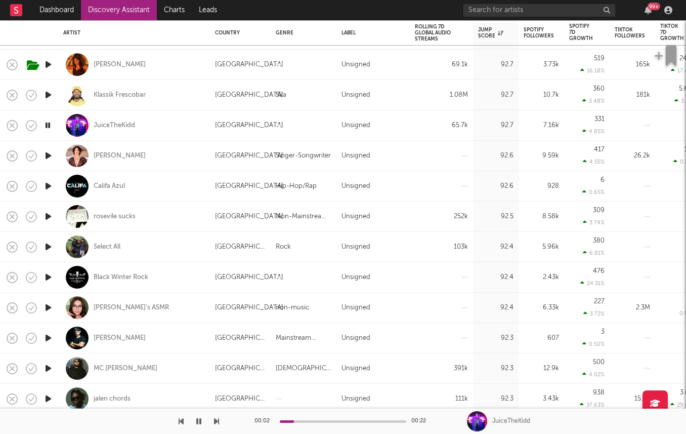
click at [47, 248] on icon "button" at bounding box center [48, 246] width 11 height 13
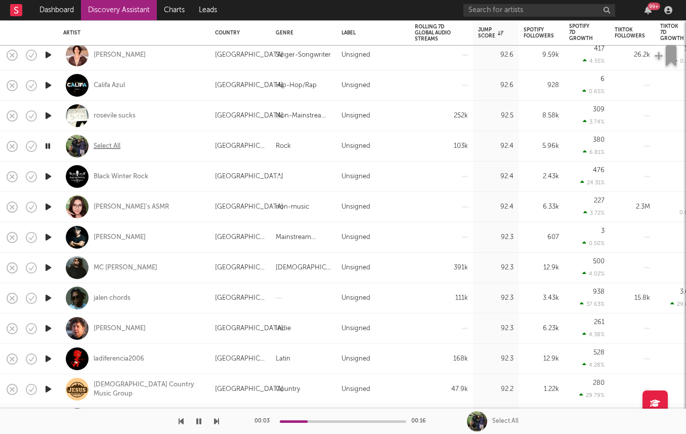
click at [96, 146] on div "Select All" at bounding box center [107, 146] width 27 height 9
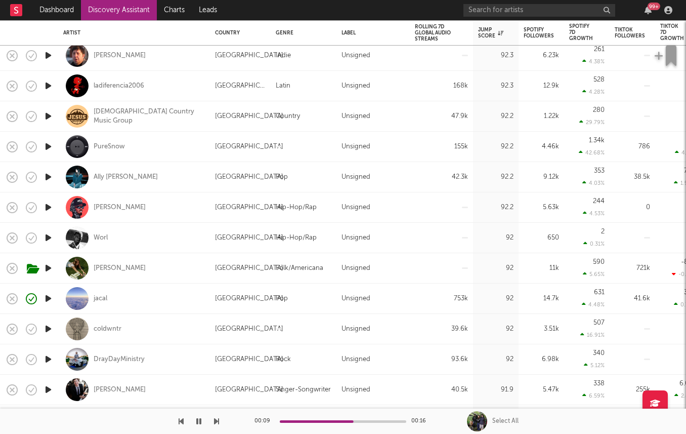
click at [51, 241] on icon "button" at bounding box center [48, 237] width 11 height 13
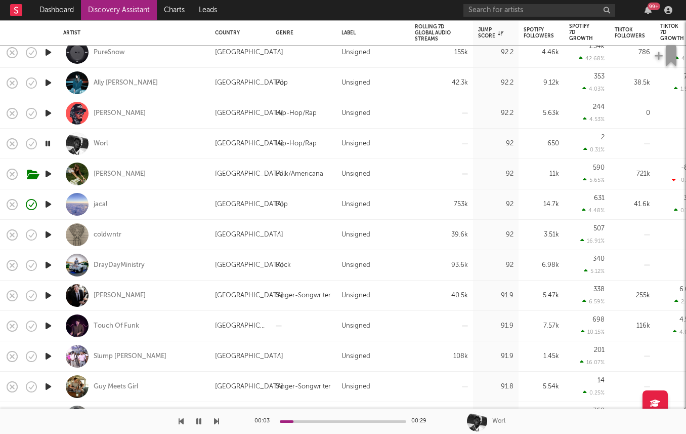
click at [46, 111] on icon "button" at bounding box center [48, 113] width 11 height 13
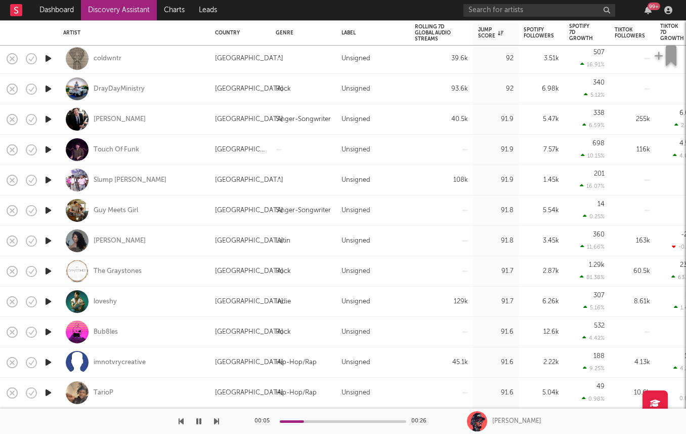
click at [47, 208] on icon "button" at bounding box center [48, 210] width 11 height 13
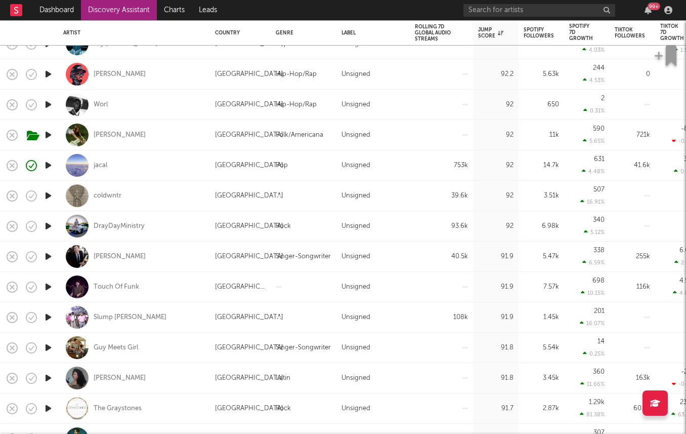
click at [51, 77] on icon "button" at bounding box center [48, 74] width 11 height 13
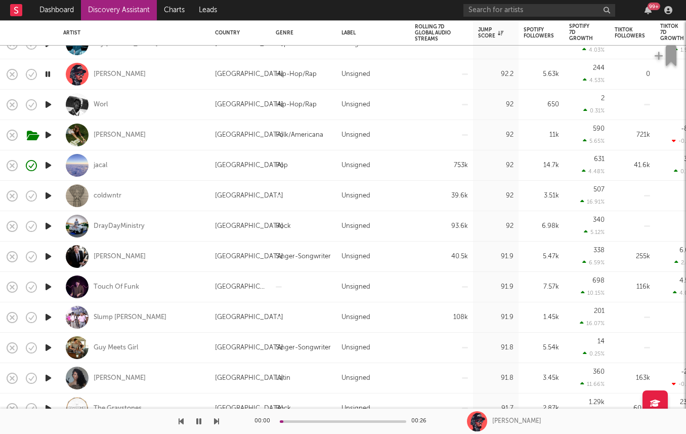
drag, startPoint x: 293, startPoint y: 419, endPoint x: 310, endPoint y: 419, distance: 16.2
click at [310, 420] on div at bounding box center [343, 421] width 126 height 3
click at [312, 421] on div at bounding box center [343, 421] width 126 height 3
click at [115, 73] on div "Jordan Ramble" at bounding box center [120, 74] width 52 height 9
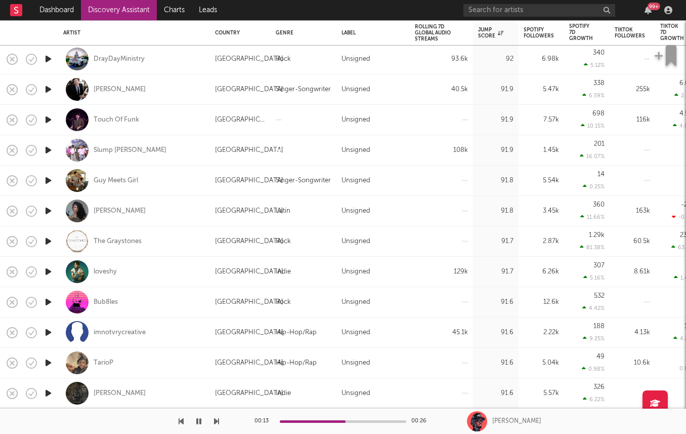
click at [46, 305] on icon "button" at bounding box center [48, 301] width 11 height 13
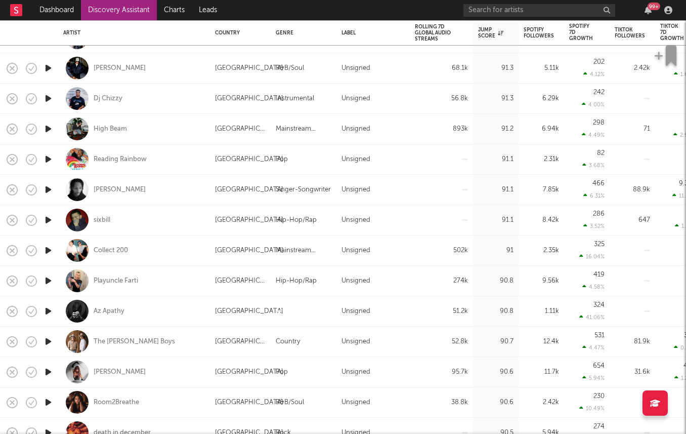
click at [46, 188] on icon "button" at bounding box center [48, 189] width 11 height 13
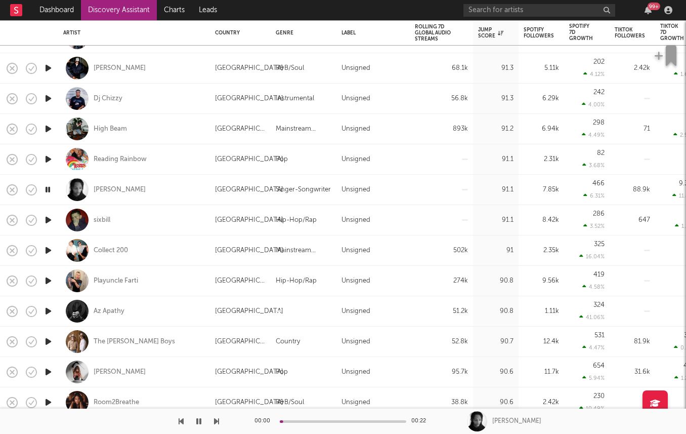
click at [48, 221] on icon "button" at bounding box center [48, 220] width 11 height 13
click at [48, 249] on icon "button" at bounding box center [48, 250] width 11 height 13
click at [47, 278] on icon "button" at bounding box center [48, 280] width 11 height 13
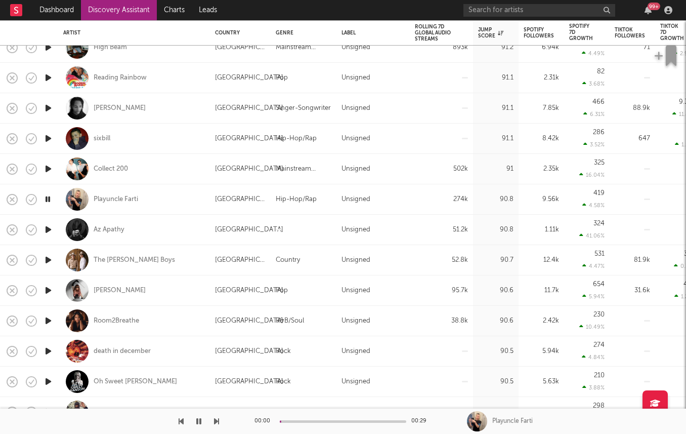
click at [47, 287] on icon "button" at bounding box center [48, 290] width 11 height 13
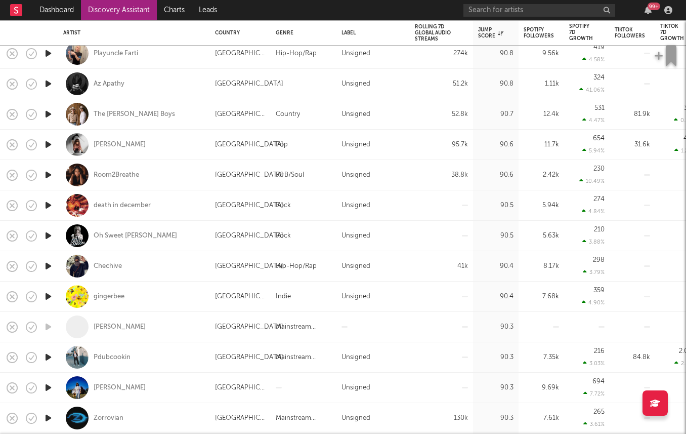
click at [48, 262] on icon "button" at bounding box center [48, 266] width 11 height 13
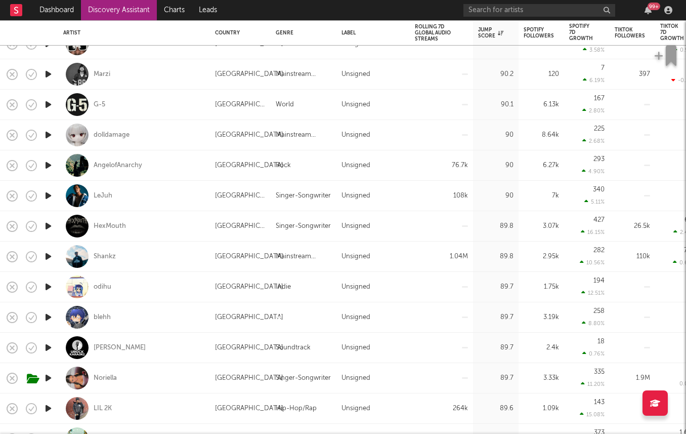
click at [49, 77] on icon "button" at bounding box center [48, 74] width 11 height 13
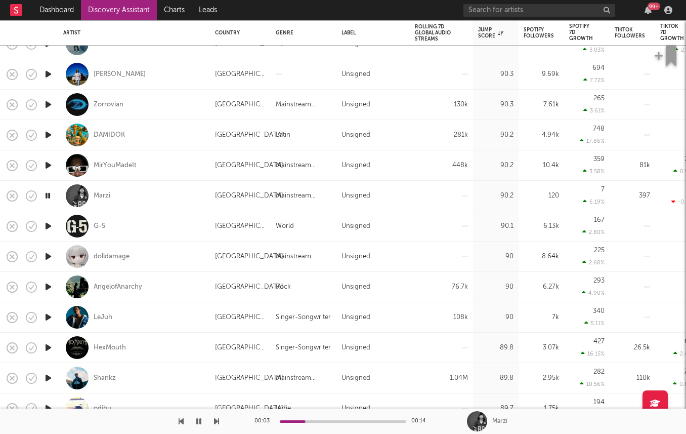
click at [47, 133] on icon "button" at bounding box center [48, 135] width 11 height 13
click at [46, 167] on icon "button" at bounding box center [48, 165] width 11 height 13
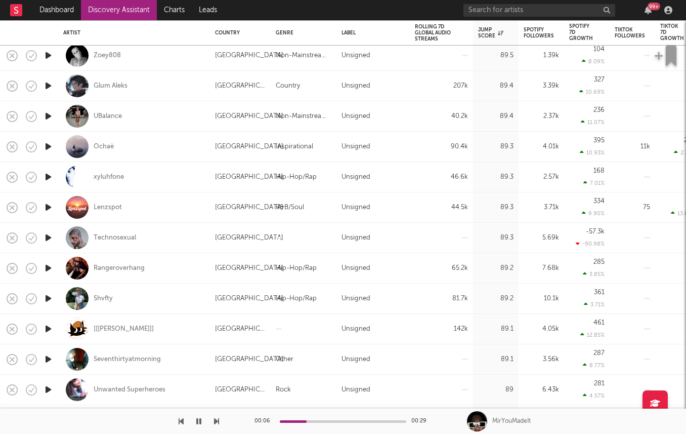
click at [49, 177] on icon "button" at bounding box center [48, 177] width 11 height 13
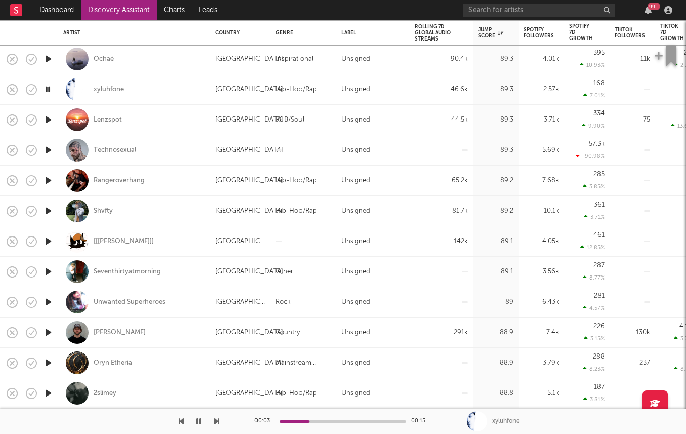
click at [114, 90] on div "xyluhfone" at bounding box center [109, 89] width 30 height 9
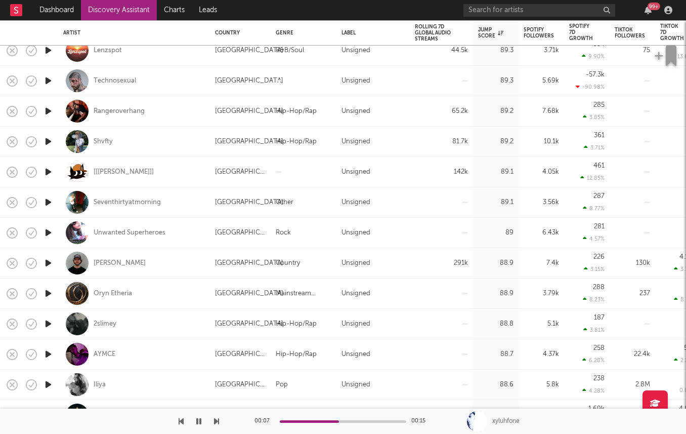
click at [48, 265] on icon "button" at bounding box center [48, 263] width 11 height 13
click at [115, 265] on div "Cole Gibbs" at bounding box center [120, 263] width 52 height 9
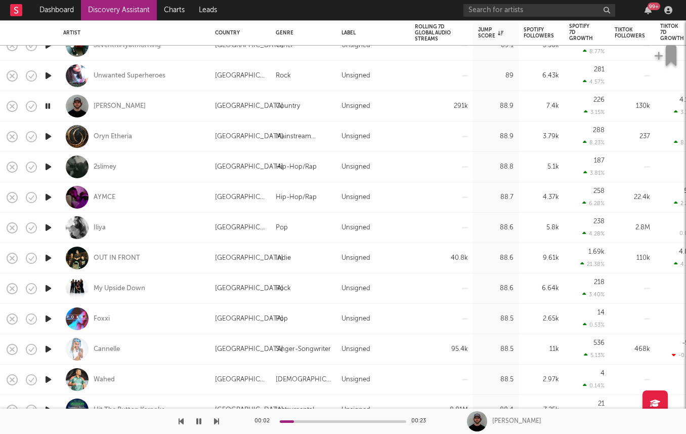
click at [46, 258] on icon "button" at bounding box center [48, 257] width 11 height 13
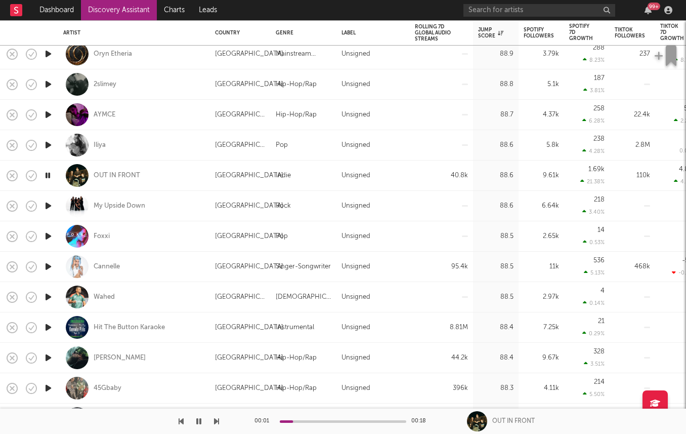
click at [47, 265] on icon "button" at bounding box center [48, 266] width 11 height 13
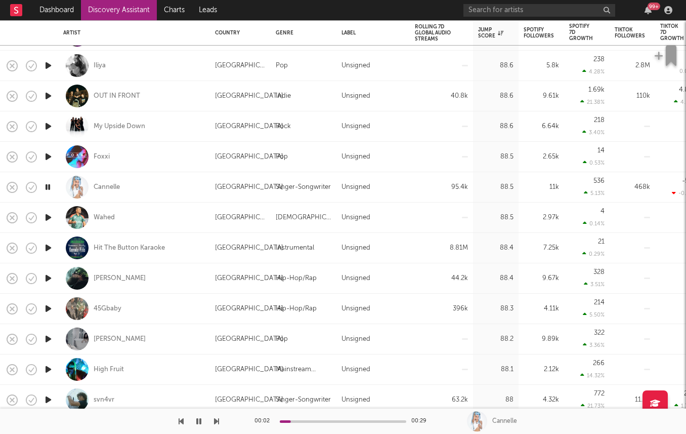
click at [49, 307] on icon "button" at bounding box center [48, 308] width 11 height 13
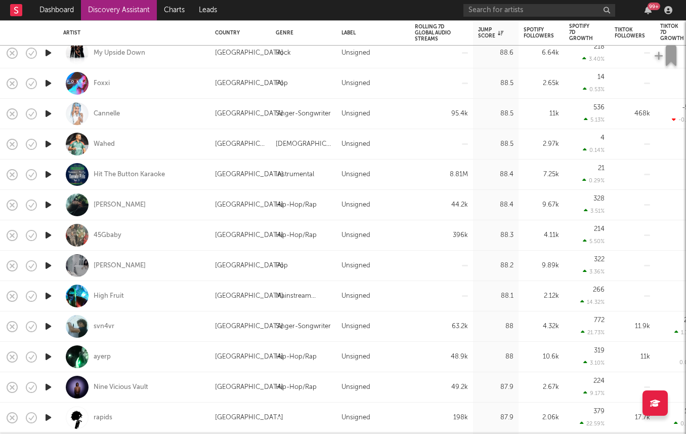
click at [45, 330] on icon "button" at bounding box center [48, 326] width 11 height 13
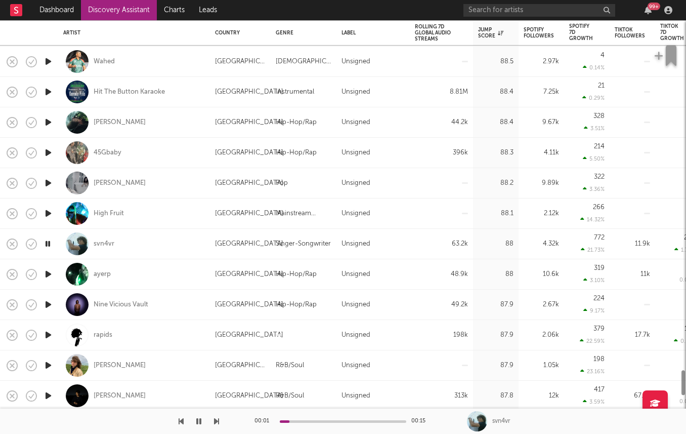
click at [50, 302] on icon "button" at bounding box center [48, 304] width 11 height 13
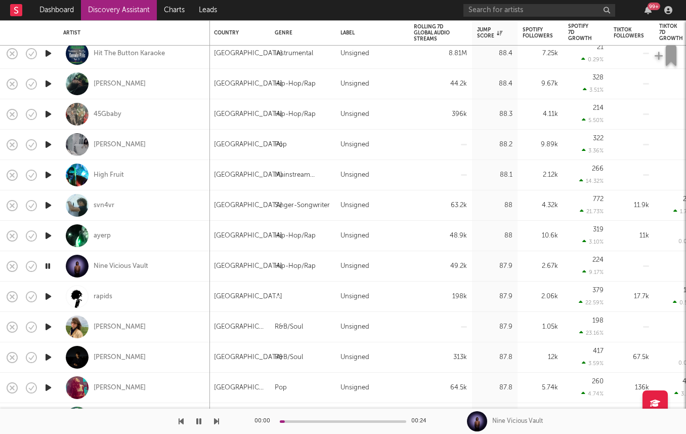
click at [48, 297] on icon "button" at bounding box center [48, 296] width 11 height 13
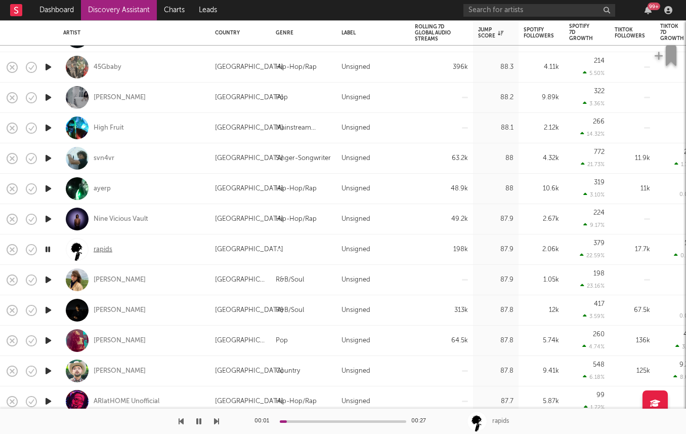
click at [100, 250] on div "rapids" at bounding box center [103, 249] width 19 height 9
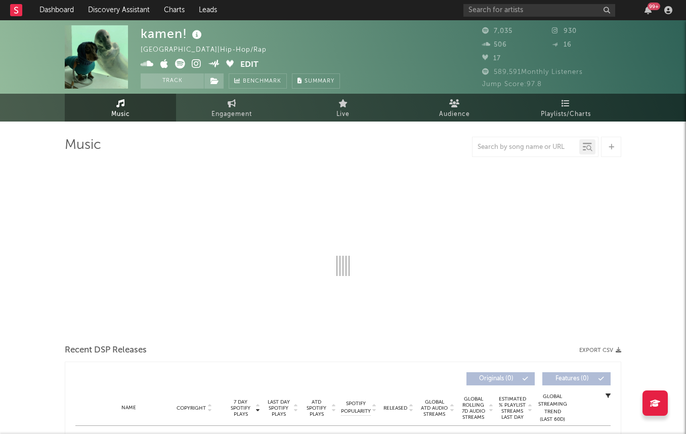
select select "6m"
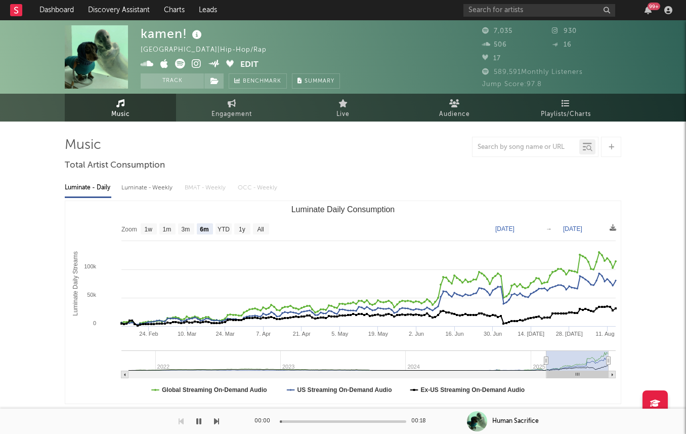
click at [142, 185] on div "Luminate - Weekly" at bounding box center [147, 187] width 53 height 17
select select "6m"
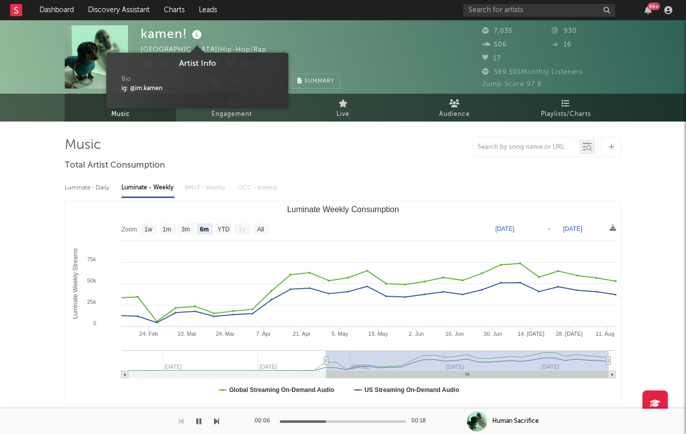
click at [196, 38] on icon at bounding box center [197, 35] width 15 height 14
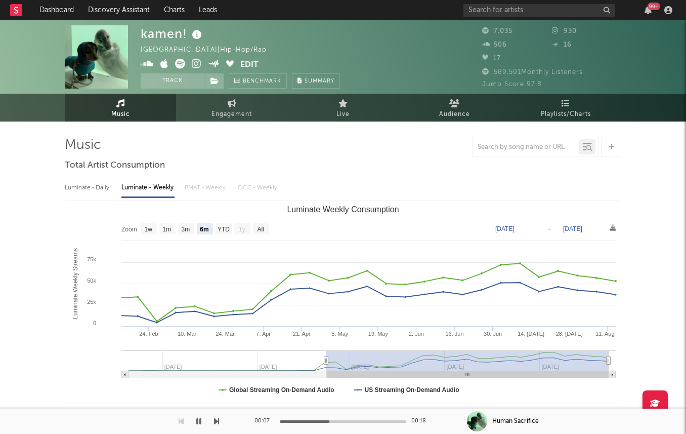
click at [196, 38] on icon at bounding box center [197, 35] width 15 height 14
click at [193, 64] on icon at bounding box center [197, 64] width 10 height 10
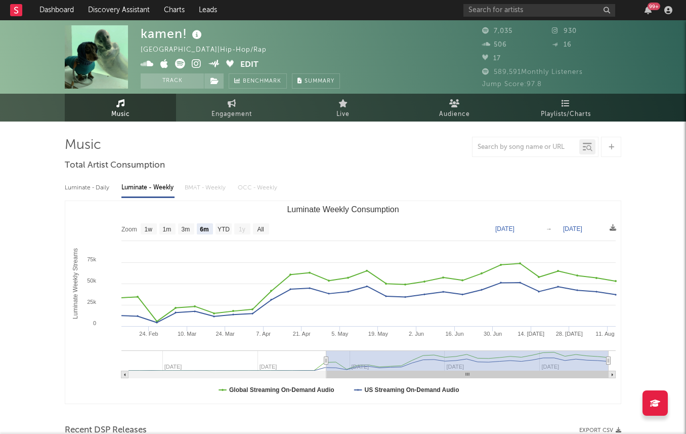
click at [176, 70] on span at bounding box center [191, 65] width 100 height 13
click at [180, 59] on icon at bounding box center [180, 64] width 10 height 10
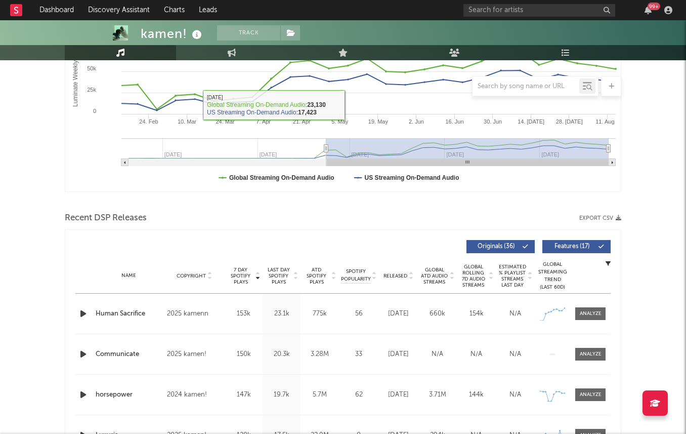
scroll to position [260, 0]
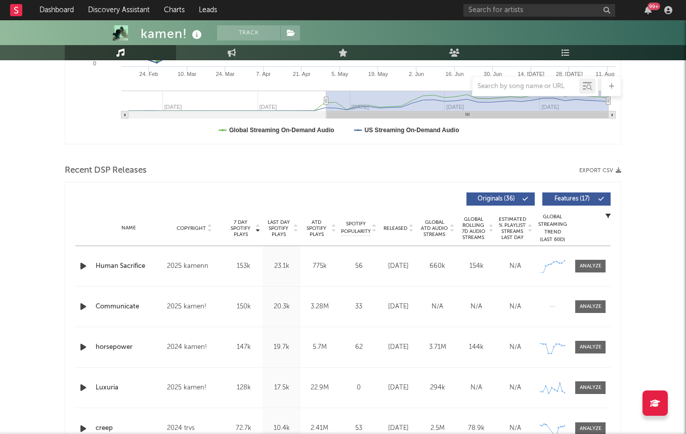
click at [76, 311] on div at bounding box center [84, 306] width 18 height 13
click at [83, 305] on icon "button" at bounding box center [83, 306] width 11 height 13
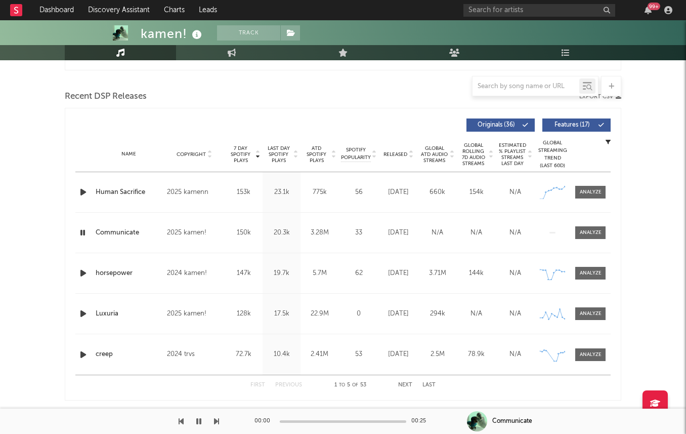
scroll to position [342, 0]
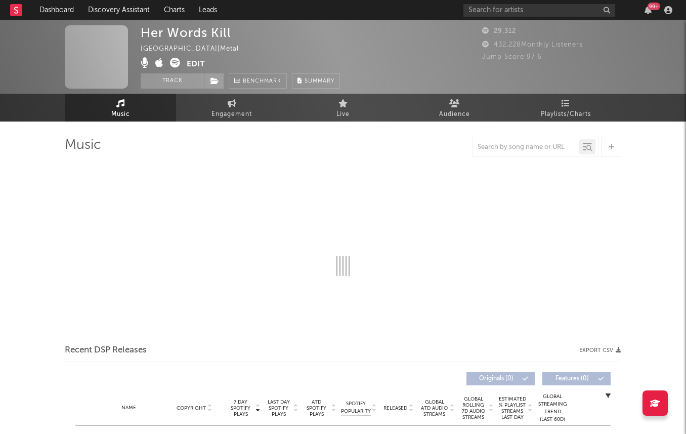
select select "1w"
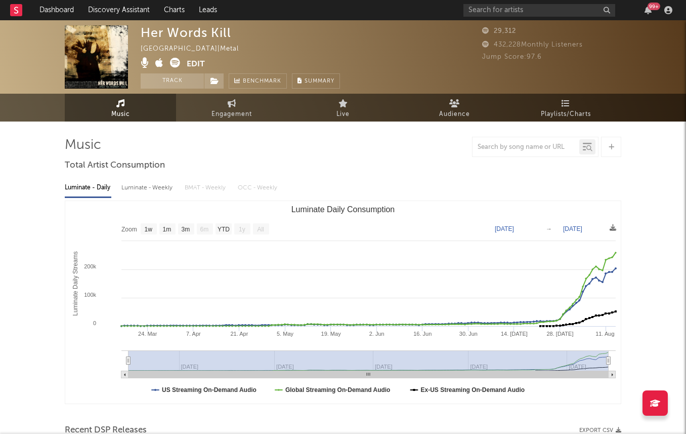
click at [150, 193] on div "Luminate - Weekly" at bounding box center [147, 187] width 53 height 17
select select "6m"
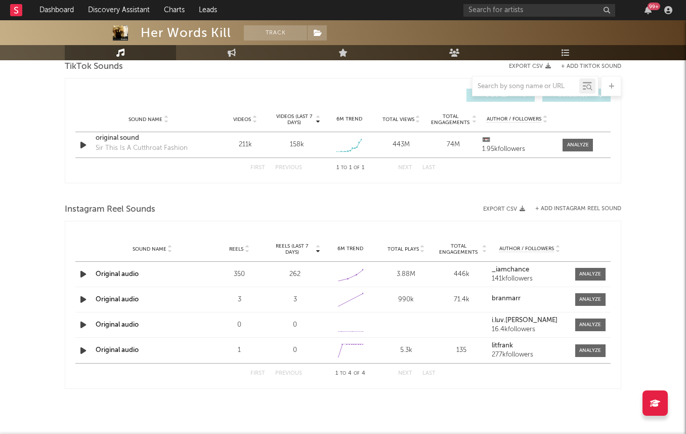
scroll to position [678, 0]
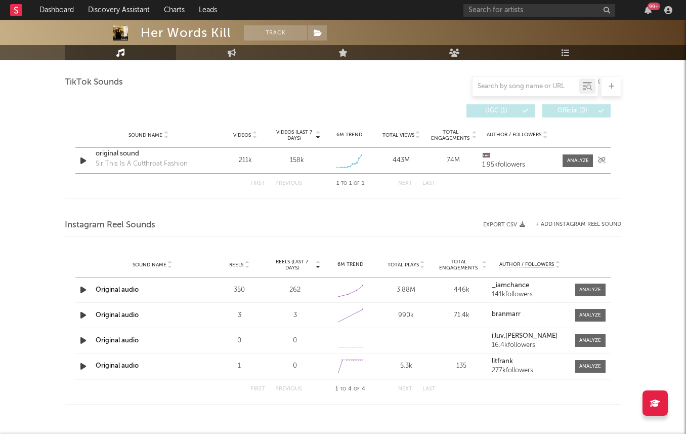
click at [88, 157] on icon "button" at bounding box center [83, 160] width 11 height 13
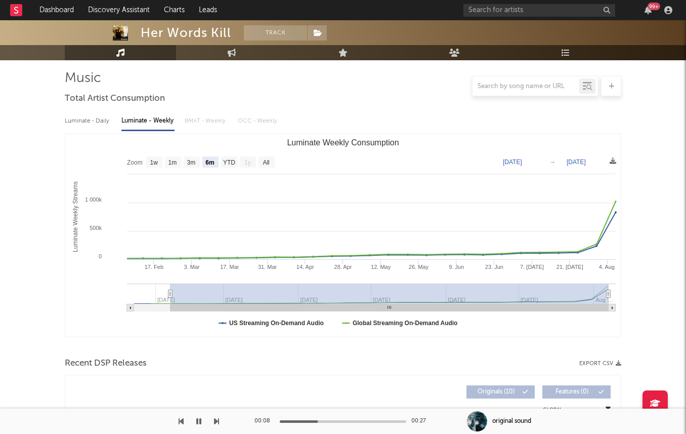
scroll to position [0, 0]
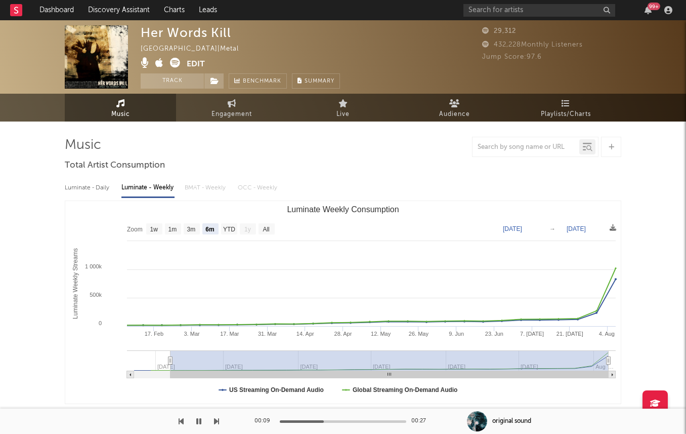
click at [175, 63] on icon at bounding box center [175, 63] width 10 height 10
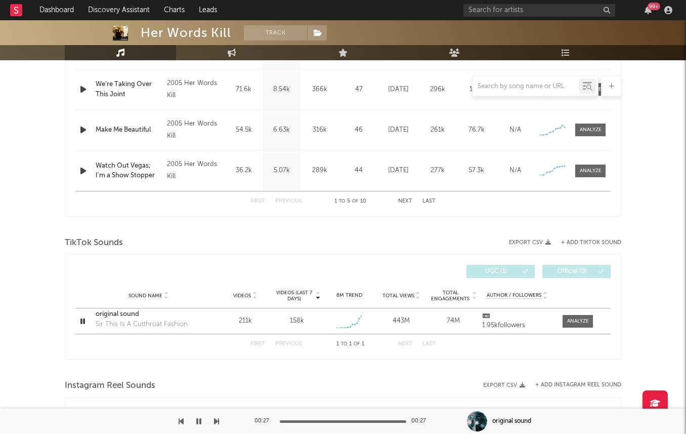
scroll to position [514, 0]
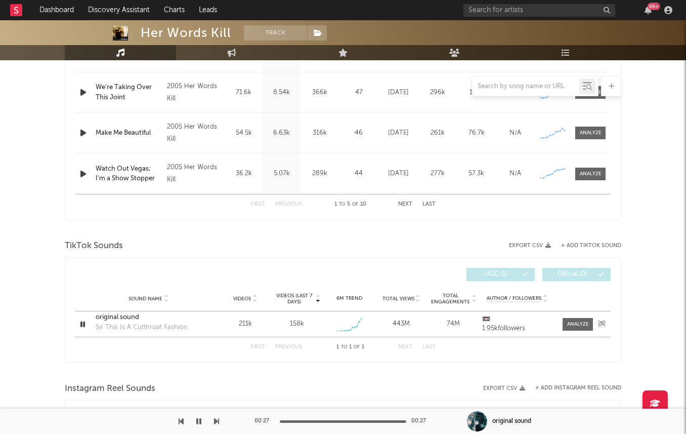
click at [84, 325] on icon "button" at bounding box center [83, 324] width 10 height 13
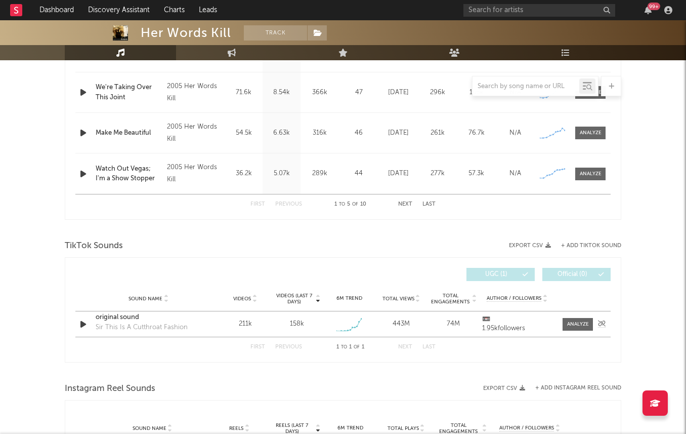
click at [84, 325] on icon "button" at bounding box center [83, 324] width 11 height 13
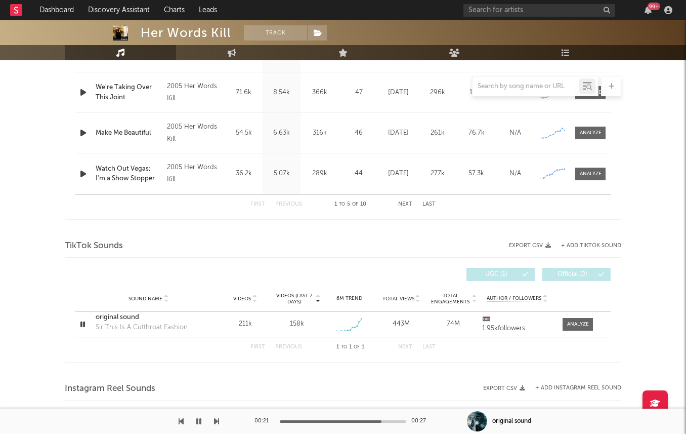
click at [382, 421] on div at bounding box center [343, 421] width 126 height 3
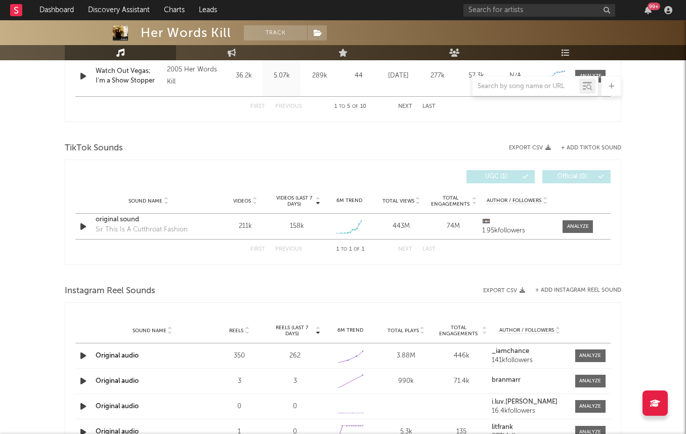
scroll to position [624, 0]
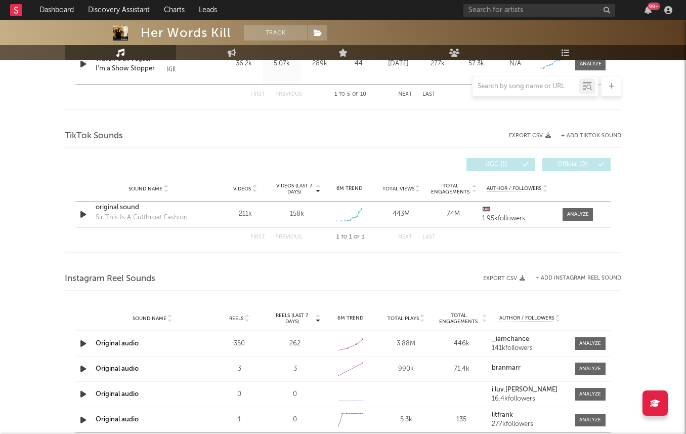
click at [83, 340] on icon "button" at bounding box center [83, 343] width 11 height 13
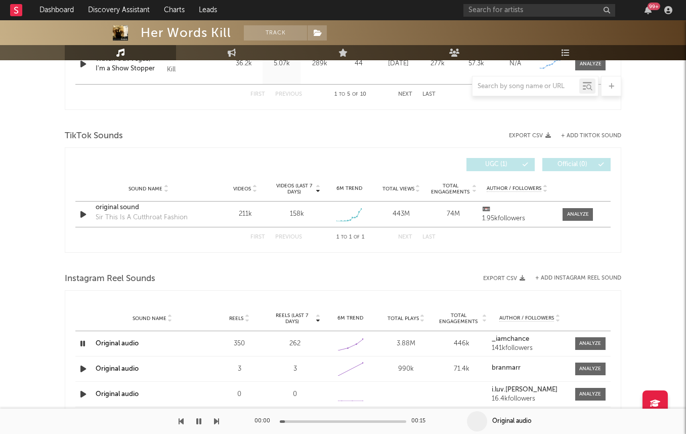
click at [82, 341] on icon "button" at bounding box center [83, 343] width 10 height 13
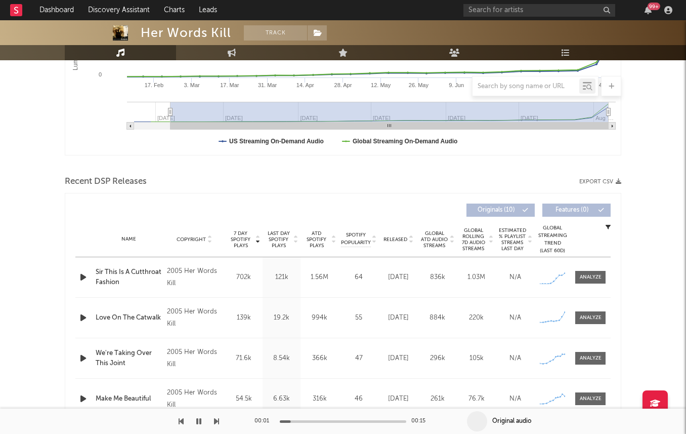
scroll to position [242, 0]
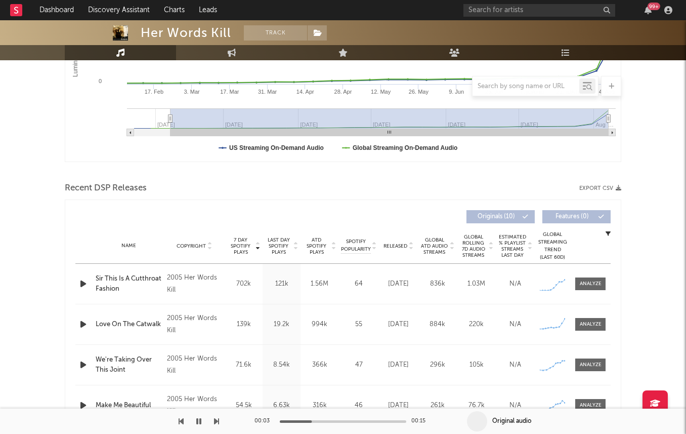
click at [388, 244] on div at bounding box center [356, 238] width 130 height 20
click at [390, 247] on span "Released" at bounding box center [396, 246] width 24 height 6
click at [392, 247] on span "Released" at bounding box center [396, 246] width 24 height 6
click at [237, 238] on span "7 Day Spotify Plays" at bounding box center [240, 246] width 27 height 18
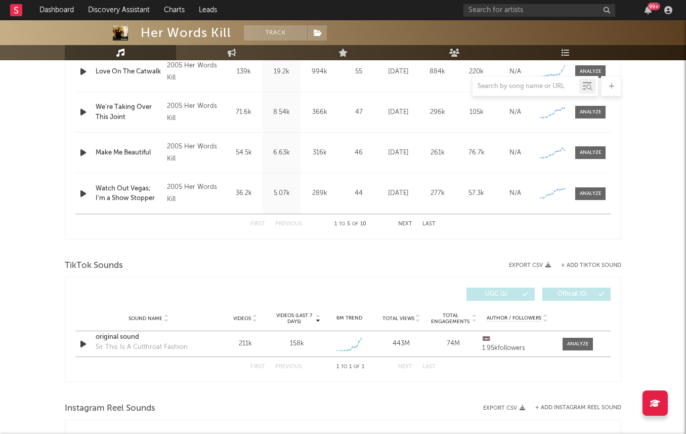
scroll to position [496, 0]
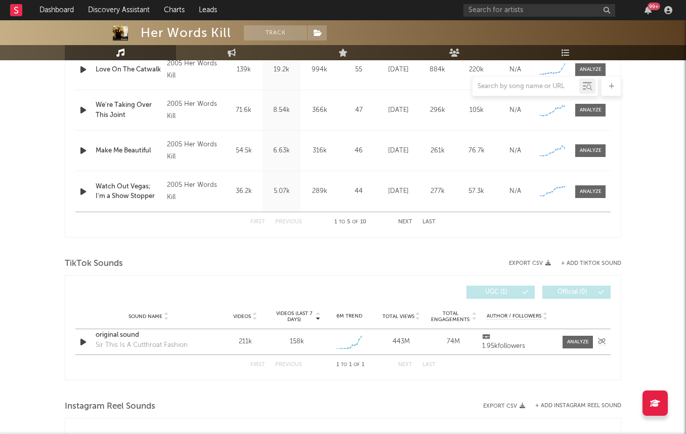
click at [130, 333] on div "original sound" at bounding box center [149, 335] width 106 height 10
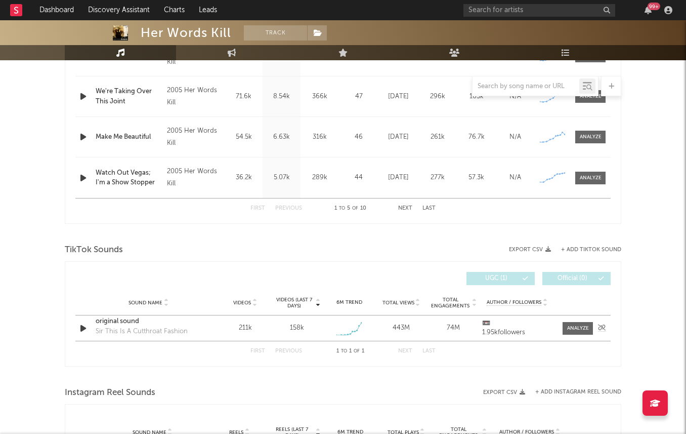
click at [571, 319] on div "Sound Name original sound Sir This Is A Cutthroat Fashion Videos 211k Videos (l…" at bounding box center [342, 327] width 535 height 25
click at [571, 326] on div at bounding box center [578, 328] width 22 height 8
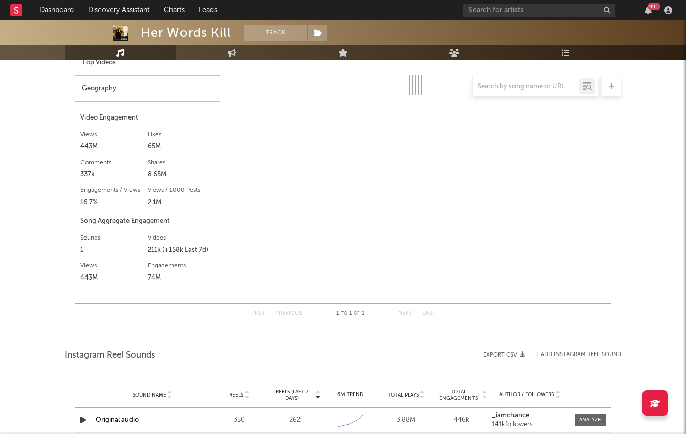
select select "1w"
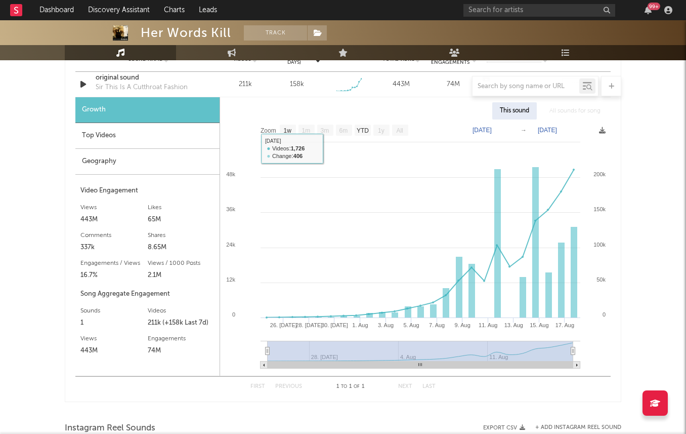
scroll to position [710, 0]
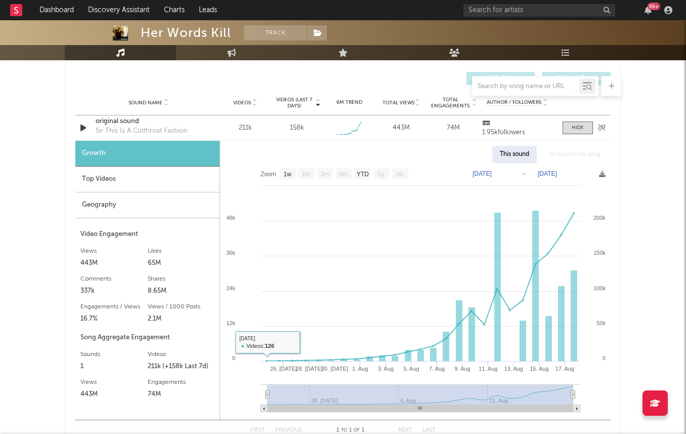
click at [188, 124] on div "original sound" at bounding box center [149, 121] width 106 height 10
click at [576, 119] on div "Sound Name original sound Sir This Is A Cutthroat Fashion Videos 211k Videos (l…" at bounding box center [342, 127] width 535 height 25
click at [572, 124] on div at bounding box center [578, 128] width 12 height 8
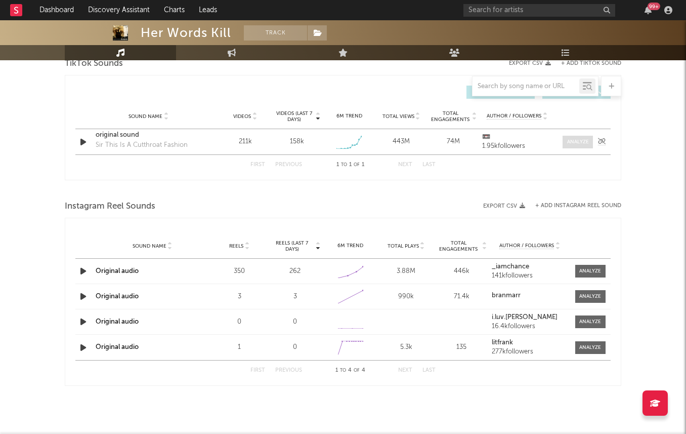
click at [588, 145] on span at bounding box center [578, 142] width 30 height 13
select select "1w"
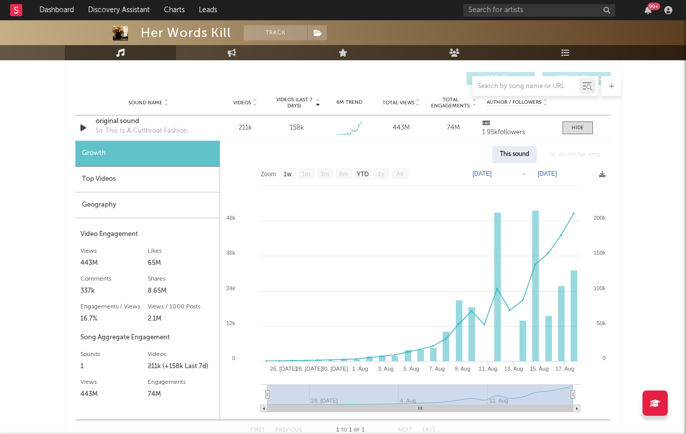
click at [174, 182] on div "Top Videos" at bounding box center [147, 179] width 144 height 26
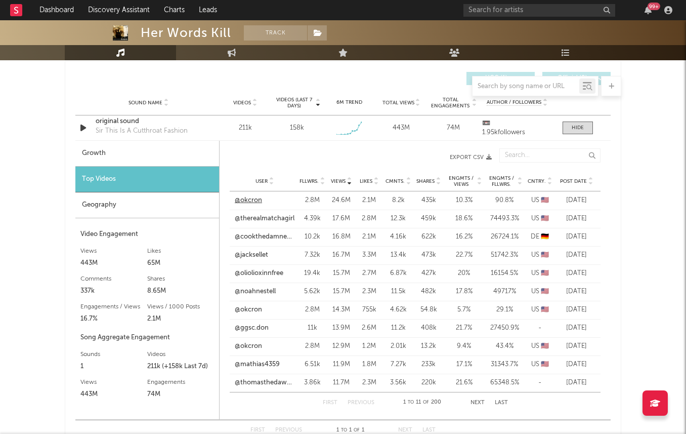
click at [258, 199] on link "@okcron" at bounding box center [248, 200] width 27 height 10
click at [283, 221] on link "@therealmatchagirl" at bounding box center [265, 219] width 60 height 10
click at [257, 235] on link "@cookthedamnedits" at bounding box center [265, 237] width 60 height 10
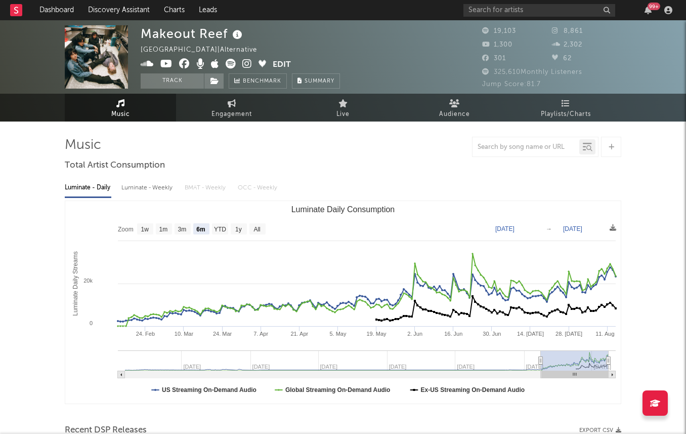
select select "6m"
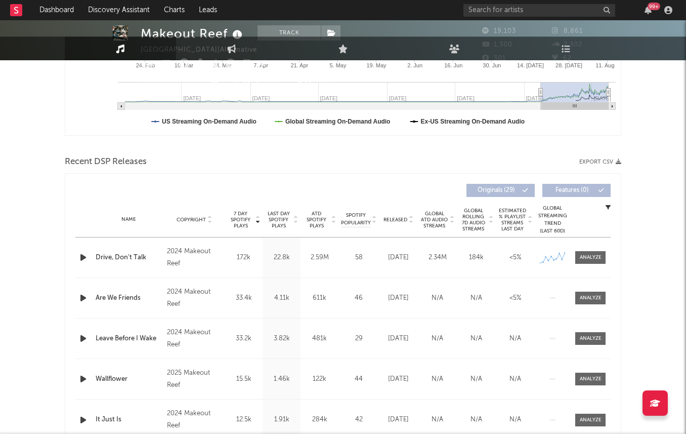
scroll to position [370, 0]
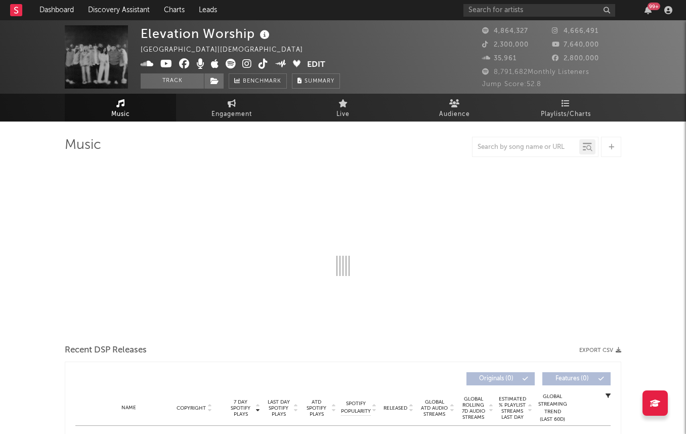
select select "6m"
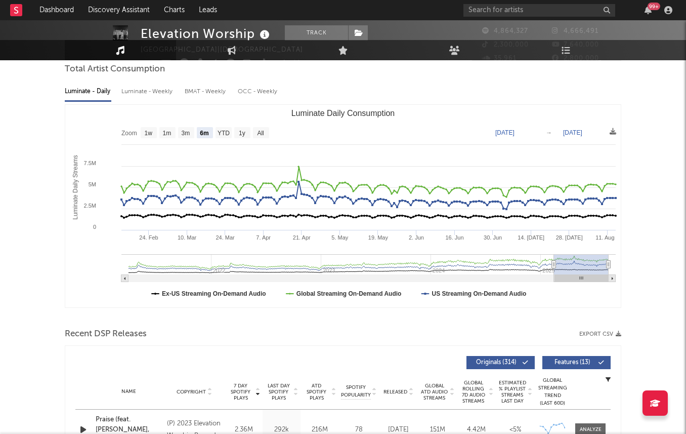
scroll to position [400, 0]
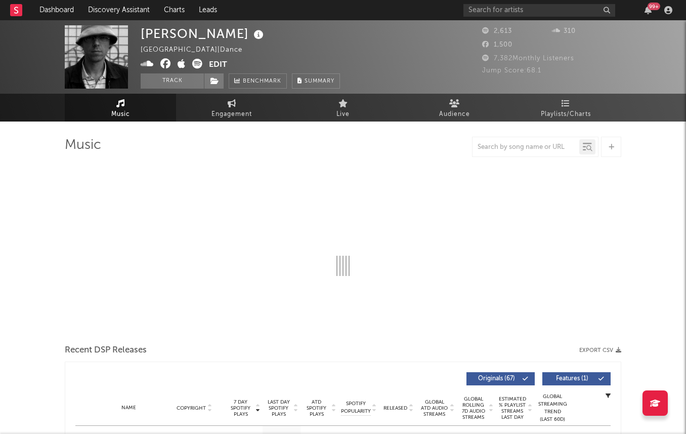
select select "6m"
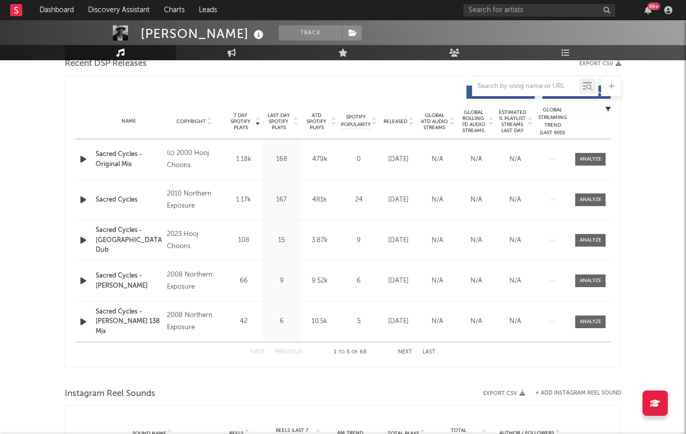
scroll to position [338, 0]
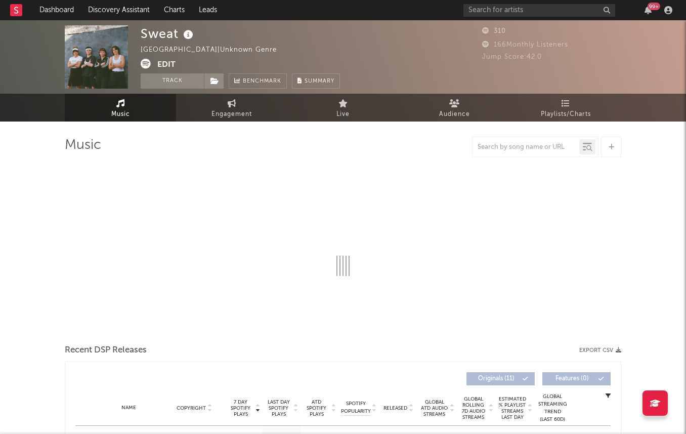
select select "6m"
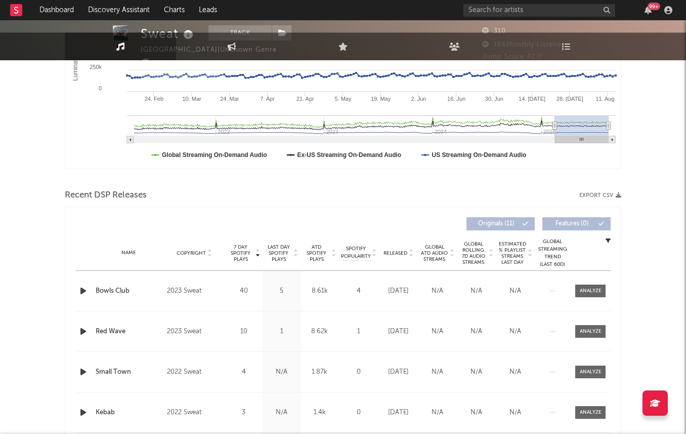
scroll to position [306, 0]
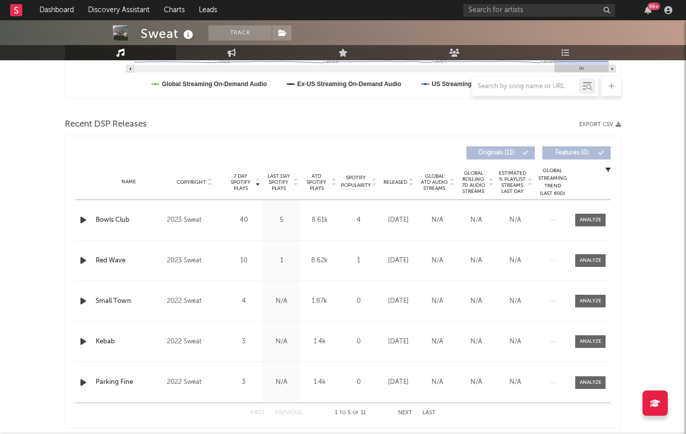
click at [283, 180] on span "Last Day Spotify Plays" at bounding box center [278, 182] width 27 height 18
click at [236, 184] on span "7 Day Spotify Plays" at bounding box center [240, 182] width 27 height 18
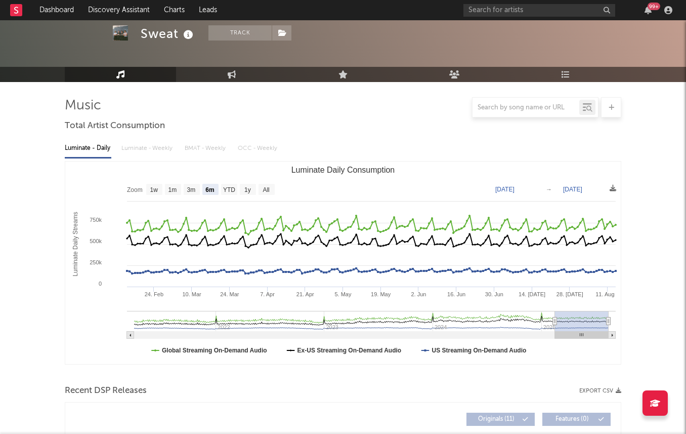
scroll to position [6, 0]
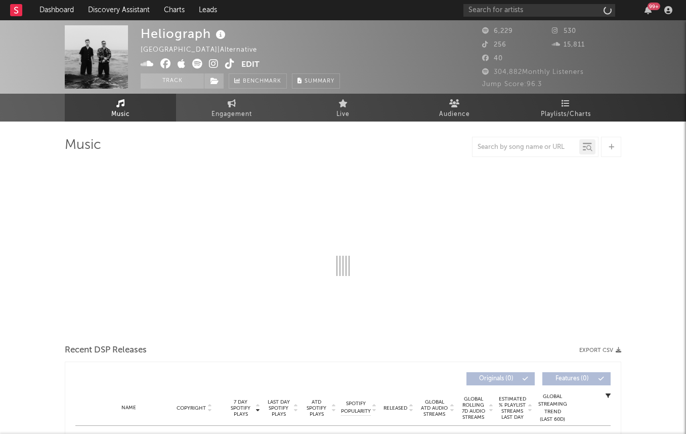
select select "1w"
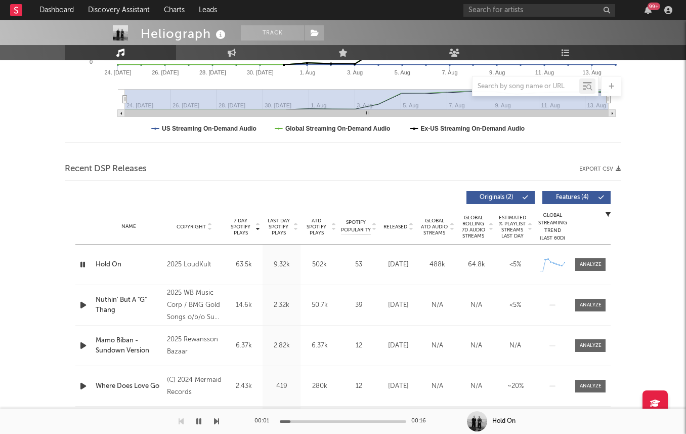
scroll to position [366, 0]
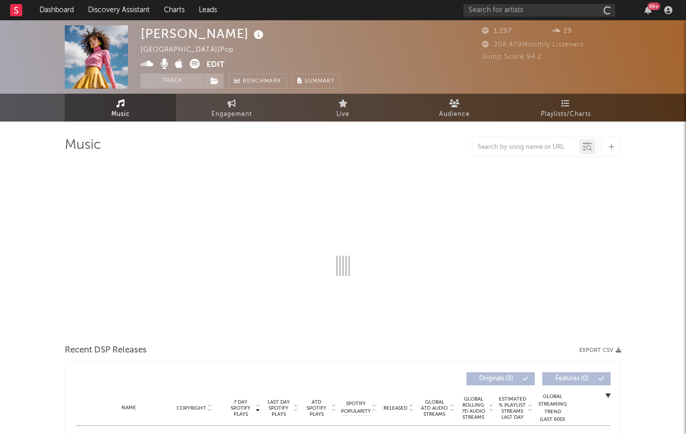
select select "1w"
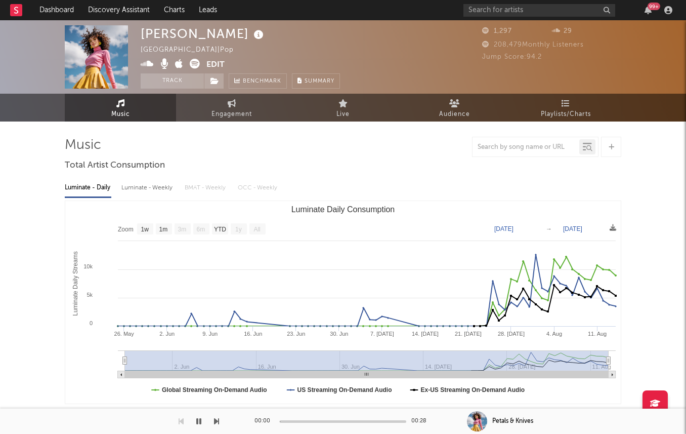
click at [143, 183] on div "Luminate - Weekly" at bounding box center [147, 187] width 53 height 17
select select "1w"
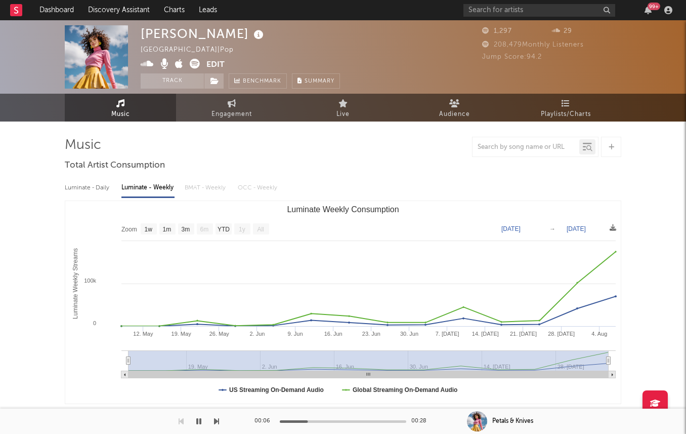
click at [251, 39] on icon at bounding box center [258, 35] width 15 height 14
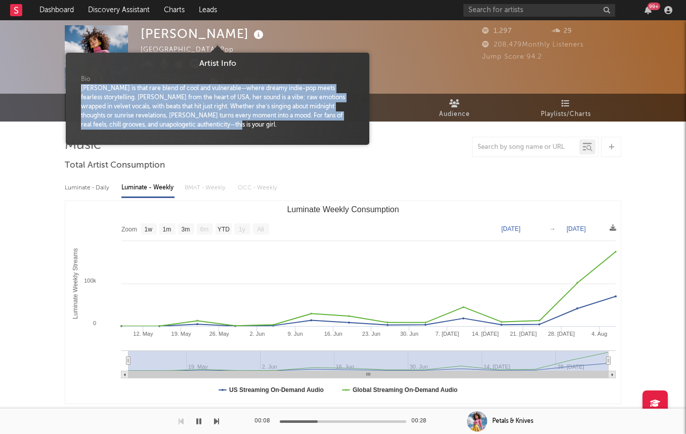
drag, startPoint x: 77, startPoint y: 90, endPoint x: 213, endPoint y: 128, distance: 141.0
click at [213, 128] on div "Bio Elliot Rose is that rare blend of cool and vulnerable—where dreamy indie-po…" at bounding box center [217, 105] width 288 height 70
click at [213, 128] on div "Elliot Rose is that rare blend of cool and vulnerable—where dreamy indie-pop me…" at bounding box center [217, 107] width 273 height 46
drag, startPoint x: 213, startPoint y: 128, endPoint x: 78, endPoint y: 91, distance: 140.1
click at [78, 91] on div "Bio Elliot Rose is that rare blend of cool and vulnerable—where dreamy indie-po…" at bounding box center [217, 105] width 288 height 70
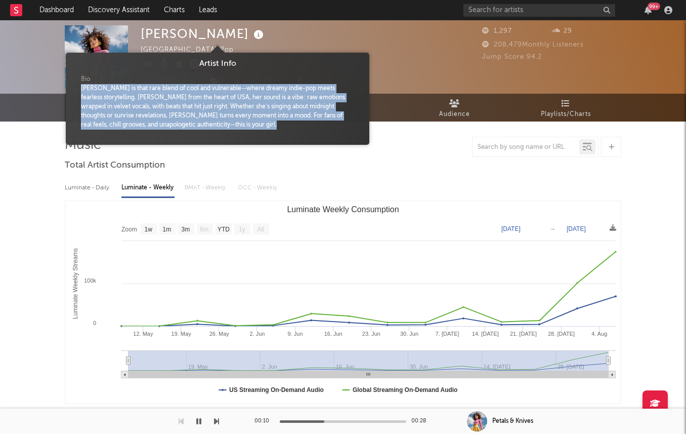
click at [78, 91] on div "Bio Elliot Rose is that rare blend of cool and vulnerable—where dreamy indie-po…" at bounding box center [217, 105] width 288 height 70
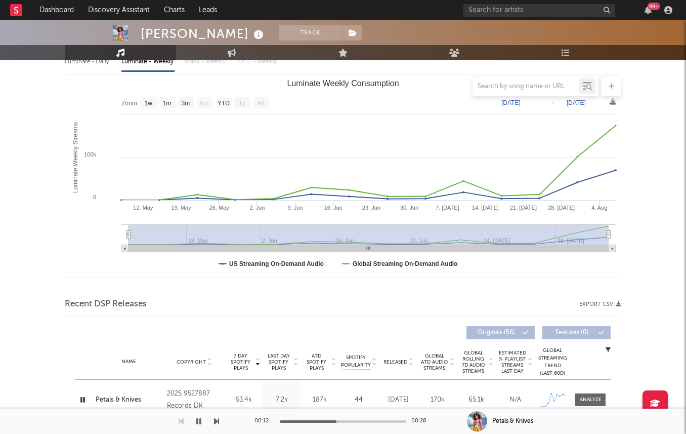
scroll to position [46, 0]
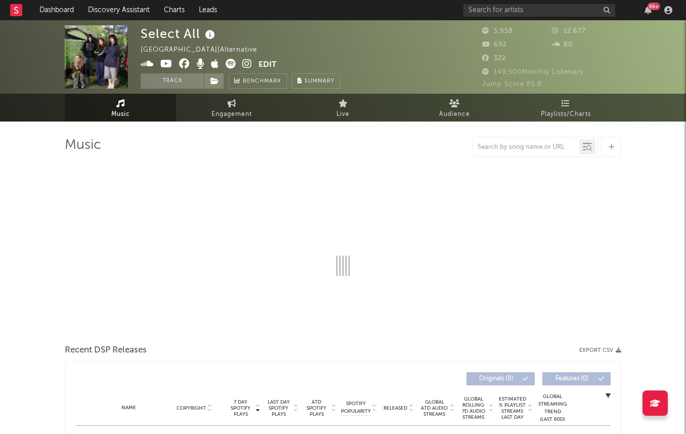
select select "1w"
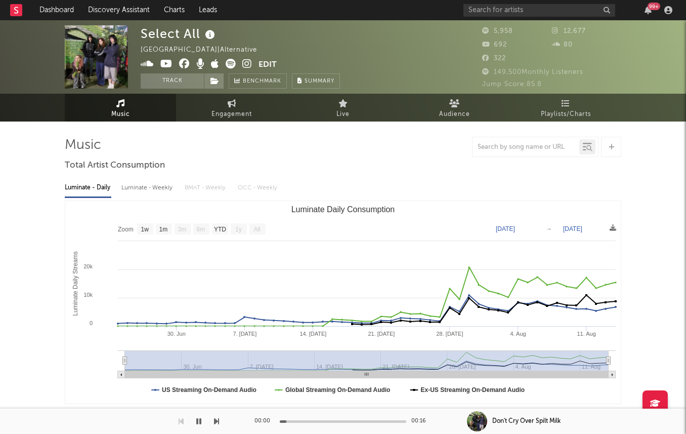
click at [144, 188] on div "Luminate - Weekly" at bounding box center [147, 187] width 53 height 17
select select "6m"
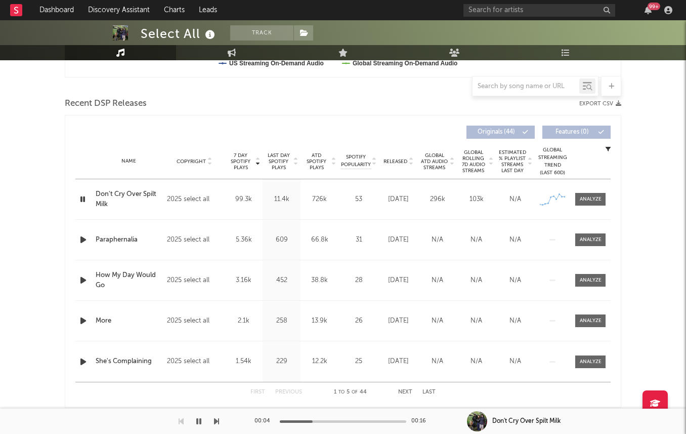
scroll to position [328, 0]
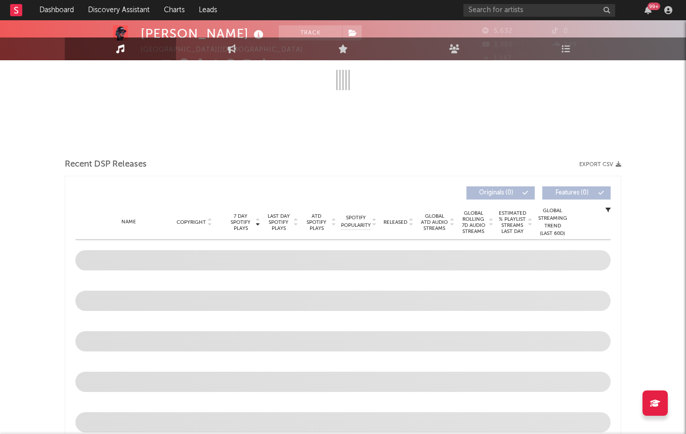
select select "6m"
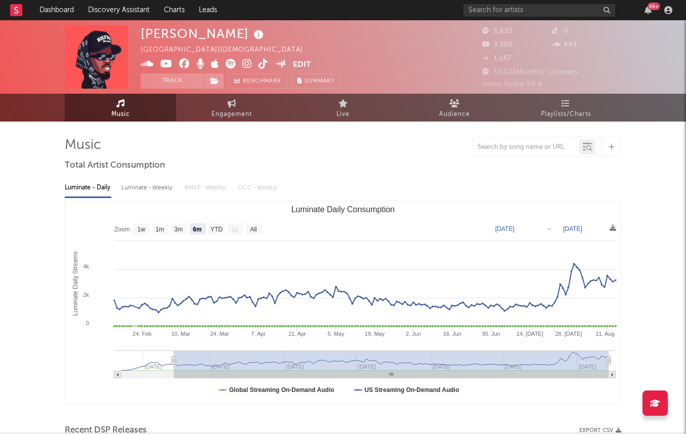
click at [146, 185] on div "Luminate - Weekly" at bounding box center [147, 187] width 53 height 17
select select "6m"
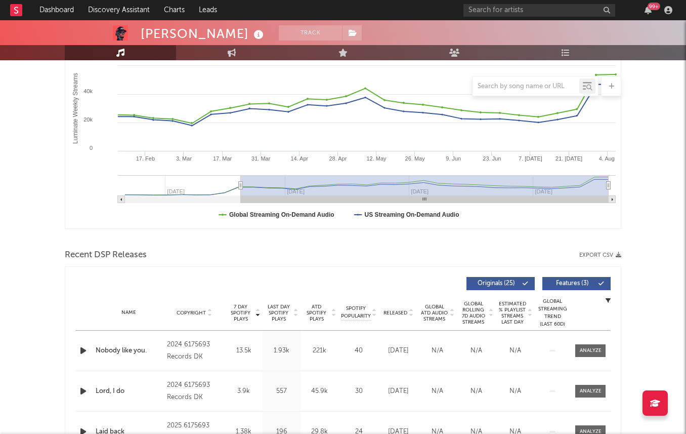
scroll to position [240, 0]
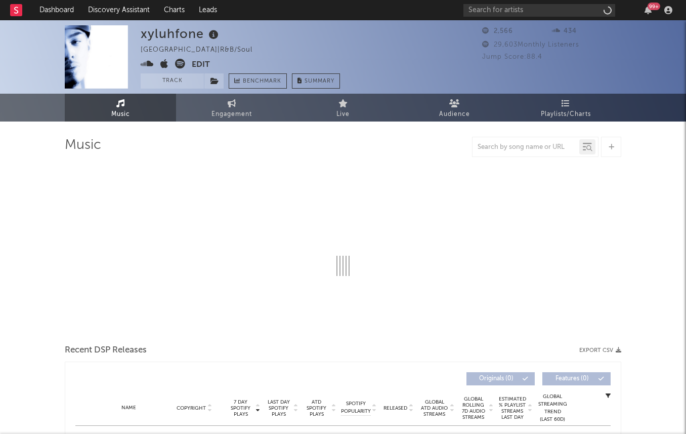
select select "6m"
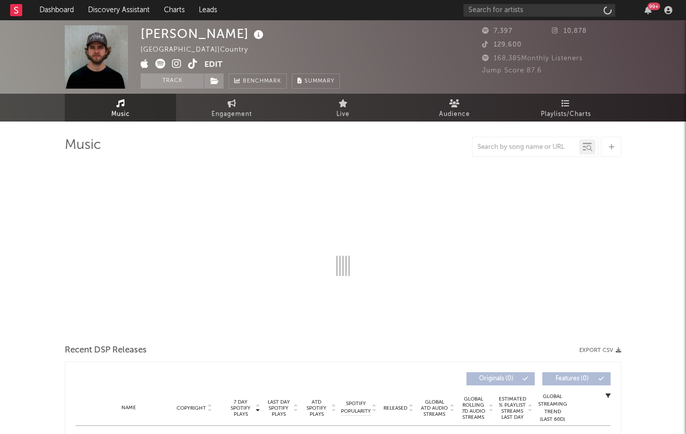
select select "6m"
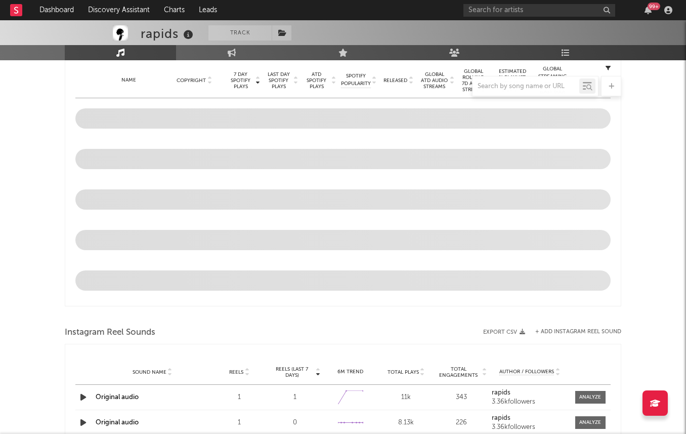
select select "1w"
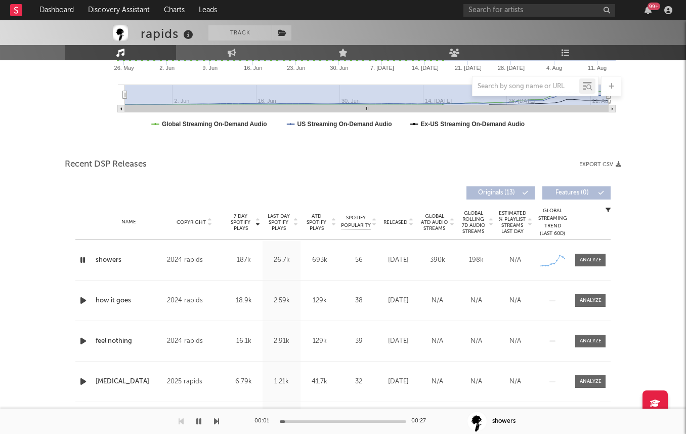
scroll to position [264, 0]
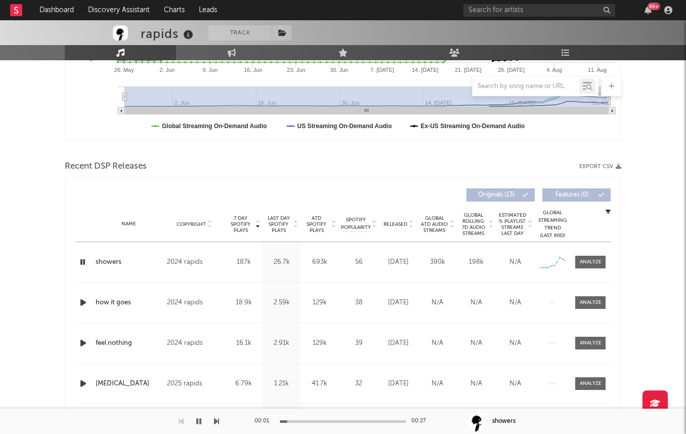
click at [388, 221] on span "Released" at bounding box center [396, 224] width 24 height 6
click at [243, 227] on span "7 Day Spotify Plays" at bounding box center [240, 224] width 27 height 18
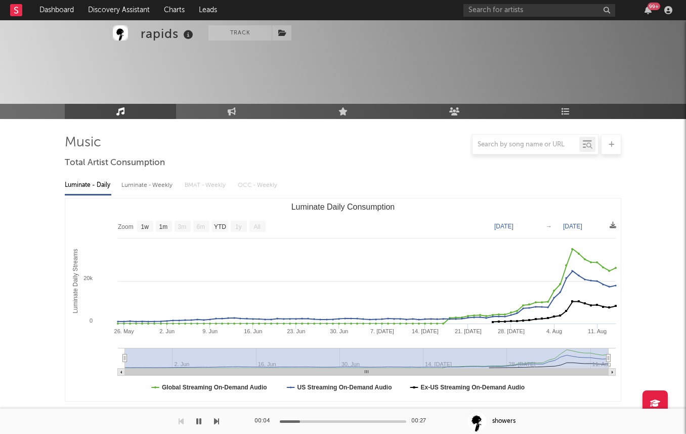
scroll to position [0, 0]
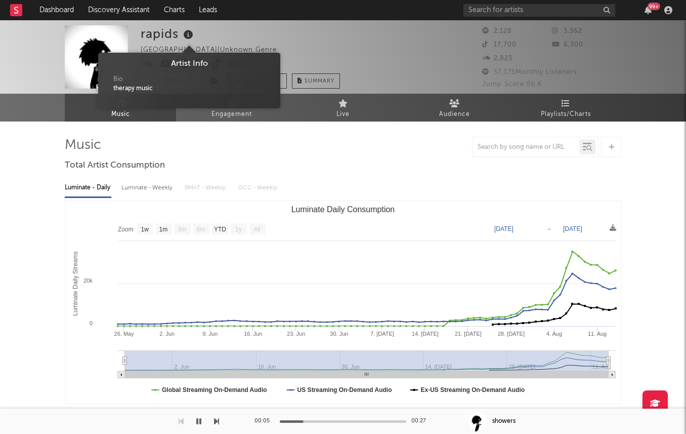
click at [189, 32] on icon at bounding box center [188, 35] width 15 height 14
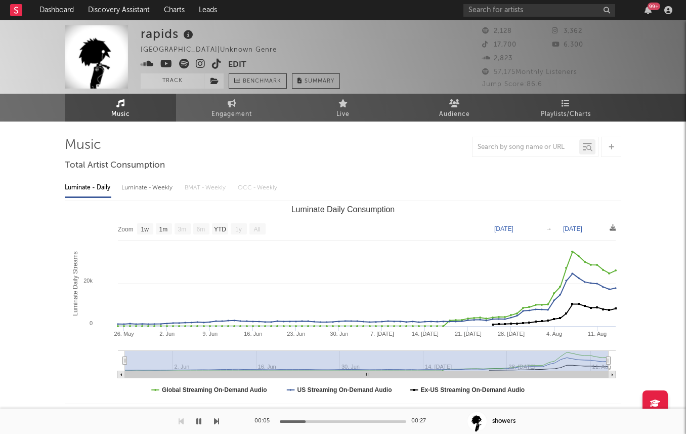
click at [189, 32] on icon at bounding box center [188, 35] width 15 height 14
click at [196, 63] on icon at bounding box center [201, 64] width 10 height 10
click at [137, 201] on rect "Luminate Daily Consumption" at bounding box center [343, 302] width 556 height 202
click at [137, 184] on div "Luminate - Weekly" at bounding box center [147, 187] width 53 height 17
select select "1w"
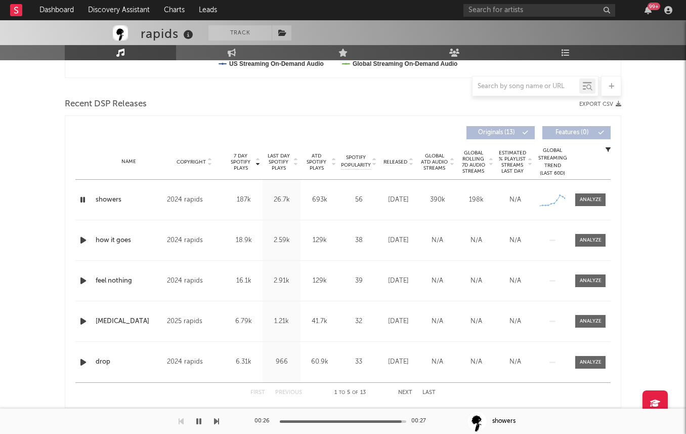
scroll to position [334, 0]
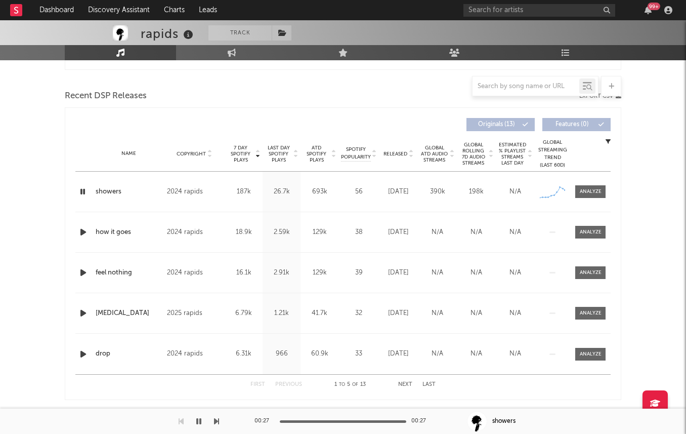
click at [276, 154] on span "Last Day Spotify Plays" at bounding box center [278, 154] width 27 height 18
click at [231, 153] on span "7 Day Spotify Plays" at bounding box center [240, 154] width 27 height 18
click at [243, 153] on span "7 Day Spotify Plays" at bounding box center [240, 154] width 27 height 18
click at [197, 111] on div "7 Day Spotify Plays Copyright 7 Day Spotify Plays Last Day Spotify Plays ATD Sp…" at bounding box center [343, 253] width 557 height 292
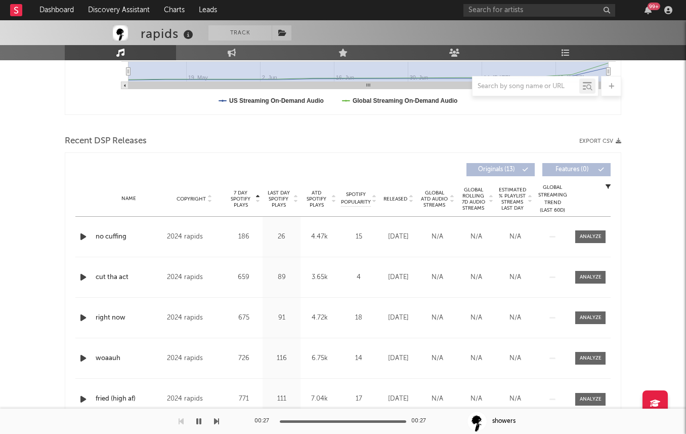
scroll to position [209, 0]
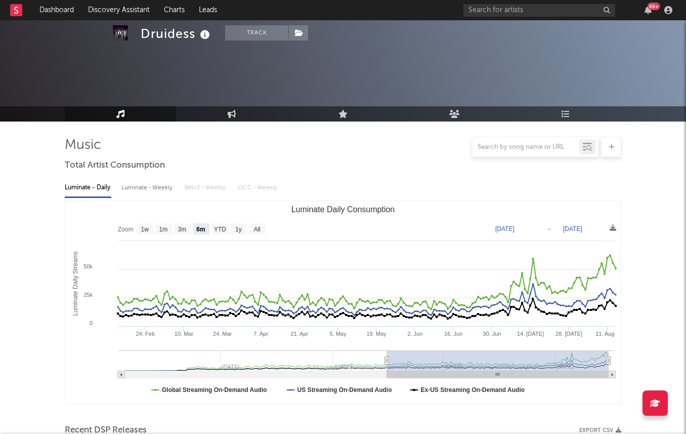
select select "6m"
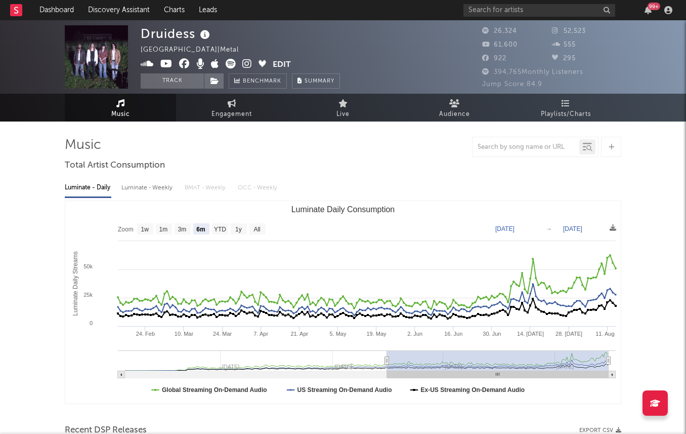
click at [183, 64] on icon at bounding box center [184, 64] width 11 height 10
click at [245, 63] on icon at bounding box center [247, 64] width 10 height 10
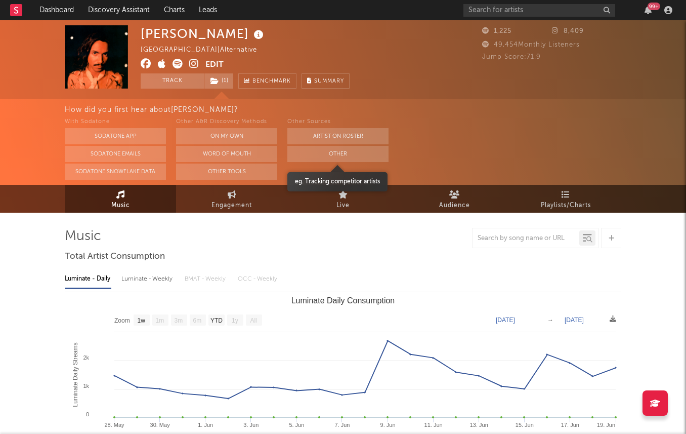
select select "1w"
